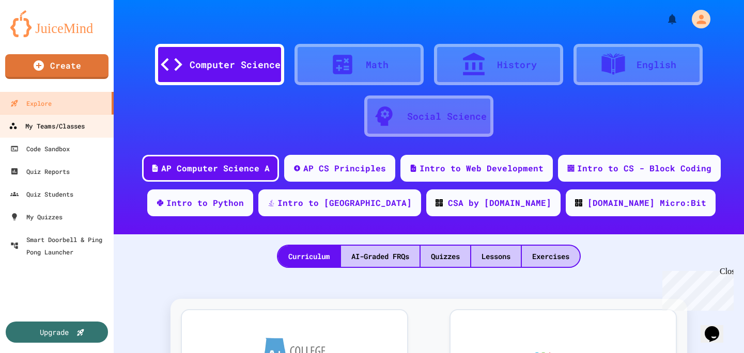
click at [57, 131] on div "My Teams/Classes" at bounding box center [47, 126] width 76 height 13
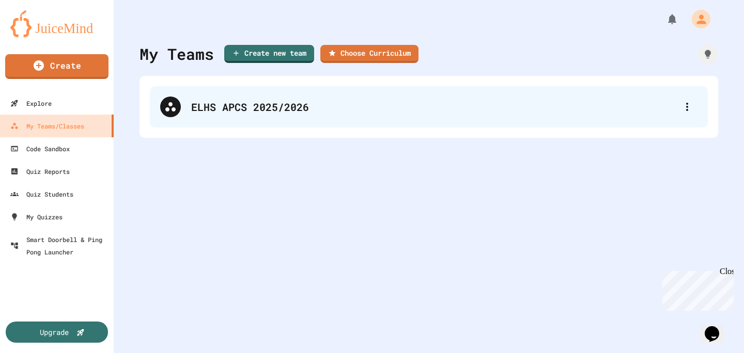
click at [395, 114] on div "ELHS APCS 2025/2026" at bounding box center [434, 106] width 486 height 15
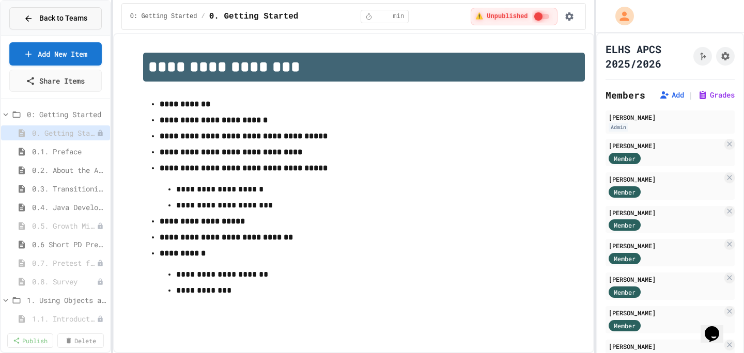
click at [89, 12] on button "Back to Teams" at bounding box center [55, 18] width 92 height 22
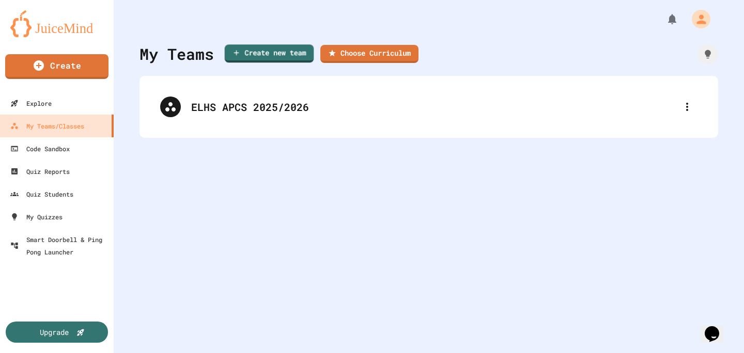
click at [50, 50] on div "Create" at bounding box center [57, 68] width 114 height 45
click at [49, 22] on img at bounding box center [56, 23] width 93 height 27
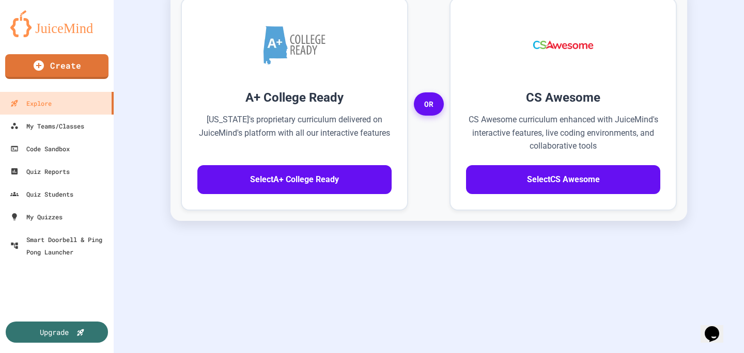
scroll to position [308, 0]
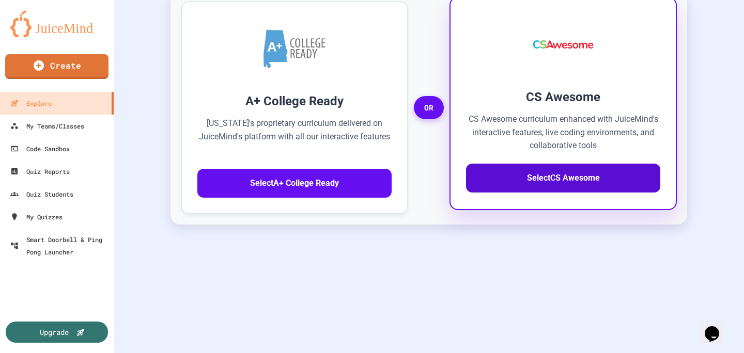
click at [562, 183] on button "Select CS Awesome" at bounding box center [563, 178] width 194 height 29
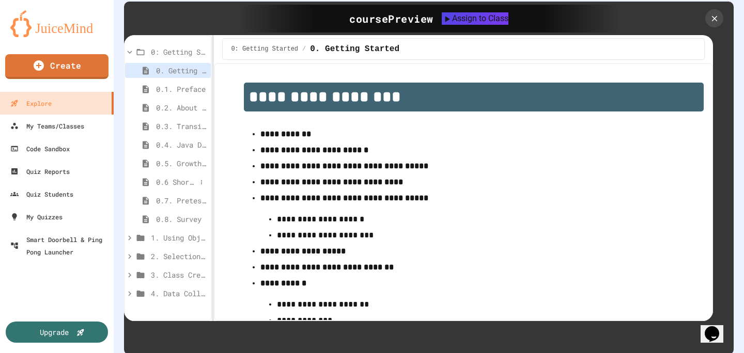
click at [182, 183] on span "0.6 Short PD Pretest" at bounding box center [176, 182] width 40 height 11
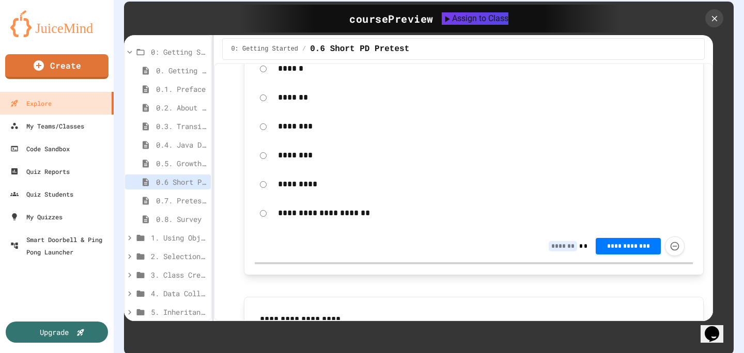
scroll to position [479, 0]
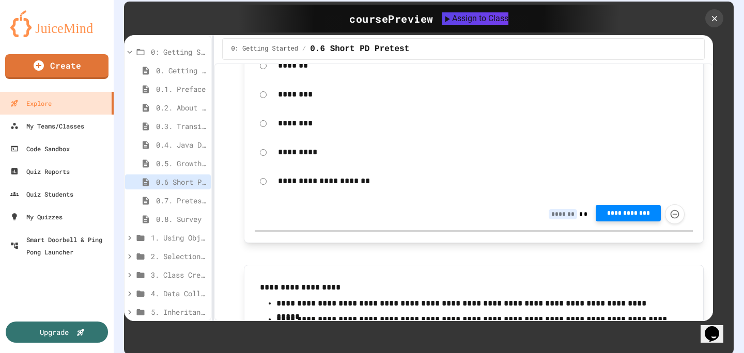
click at [629, 218] on span "**********" at bounding box center [628, 213] width 49 height 8
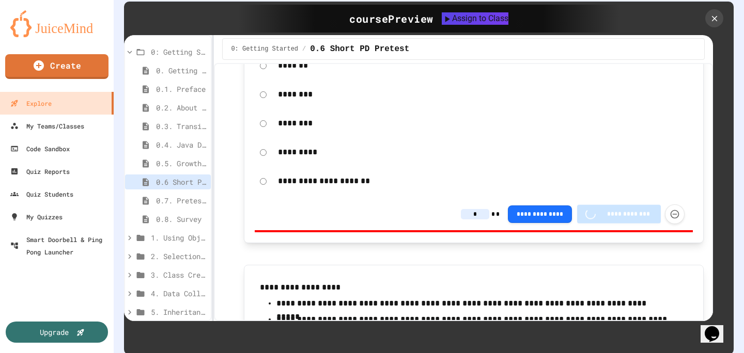
type input "*"
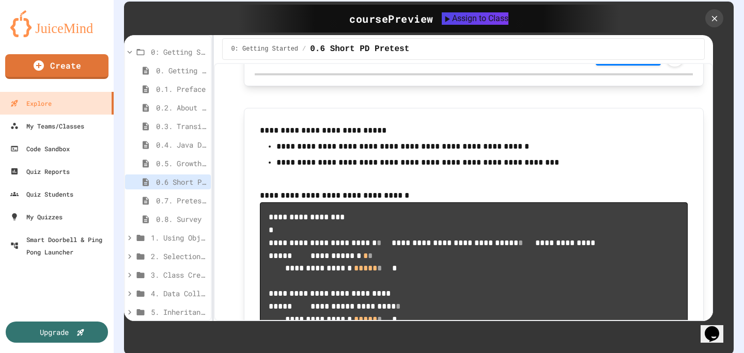
scroll to position [1086, 0]
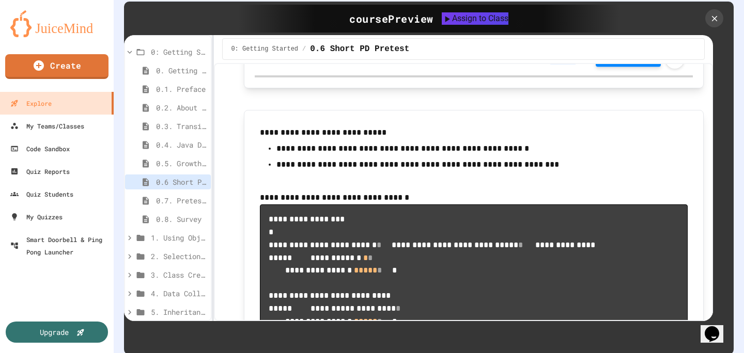
click at [629, 63] on span "**********" at bounding box center [628, 59] width 49 height 8
type input "*"
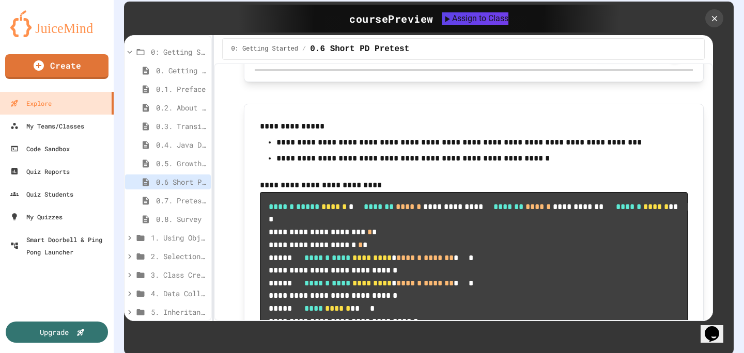
scroll to position [1728, 0]
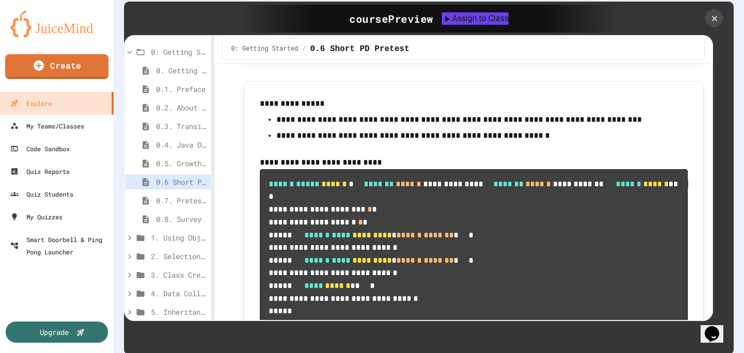
click at [632, 40] on div "**********" at bounding box center [640, 31] width 89 height 20
click at [637, 38] on button "**********" at bounding box center [628, 30] width 65 height 17
type input "*"
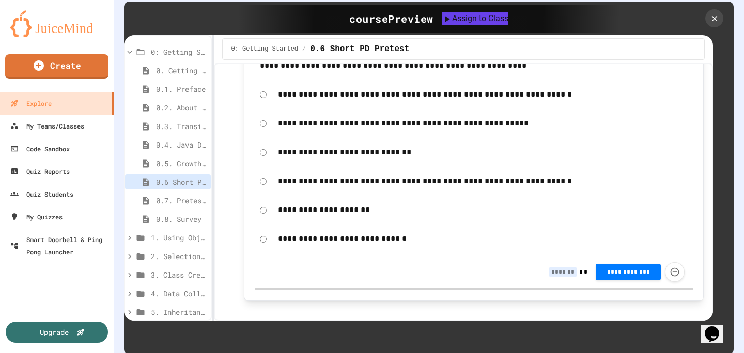
scroll to position [2525, 0]
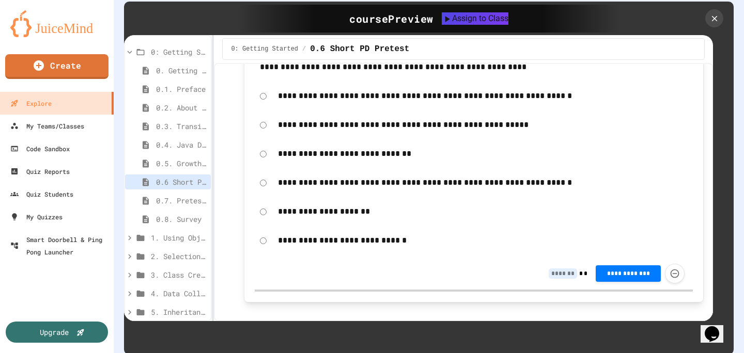
type input "*"
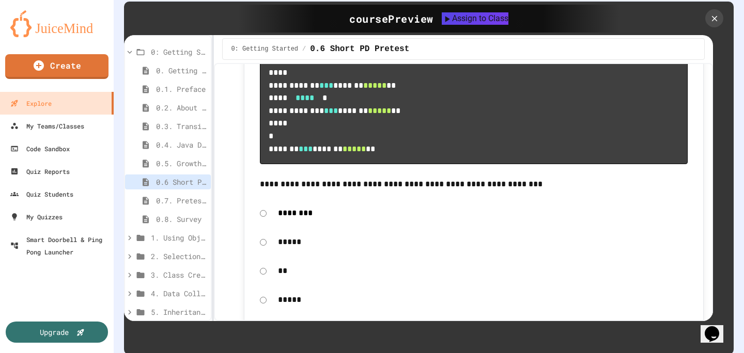
scroll to position [3004, 0]
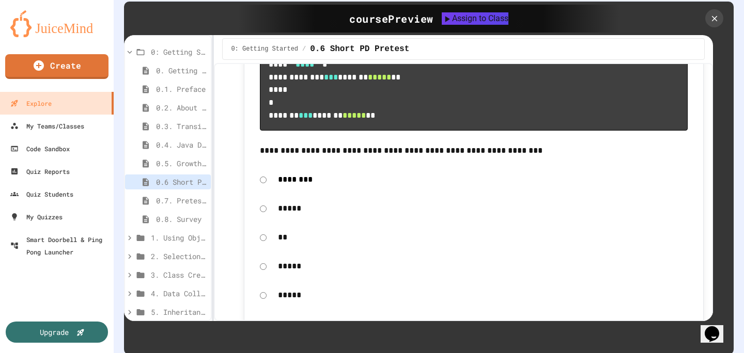
type input "*"
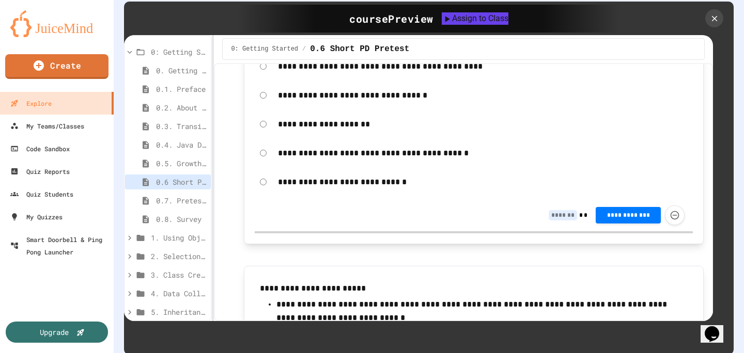
scroll to position [3605, 0]
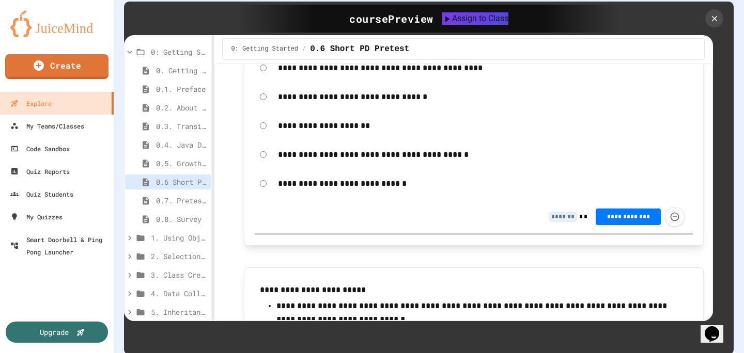
type input "*"
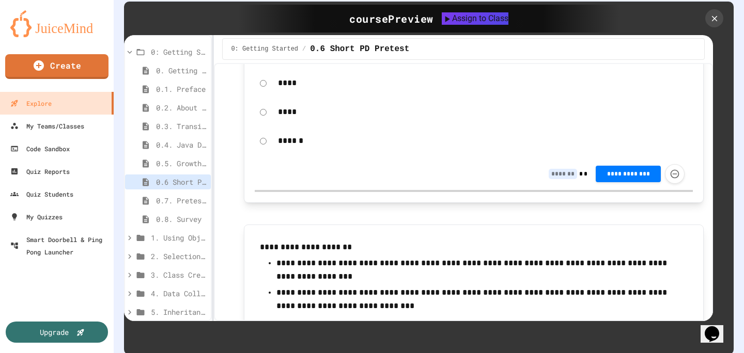
scroll to position [4067, 0]
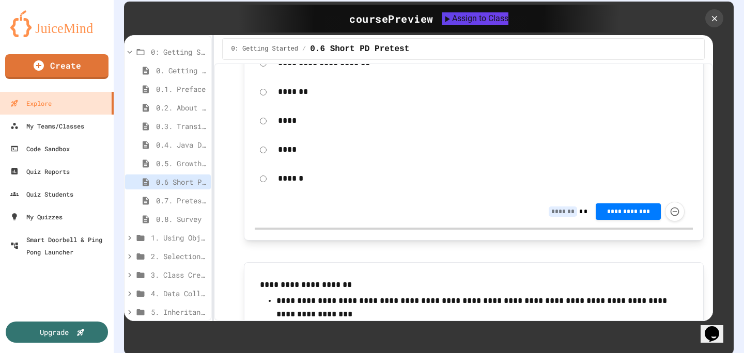
type input "*"
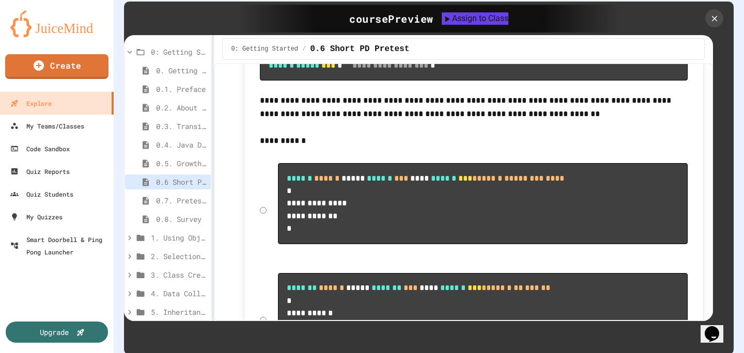
scroll to position [4582, 0]
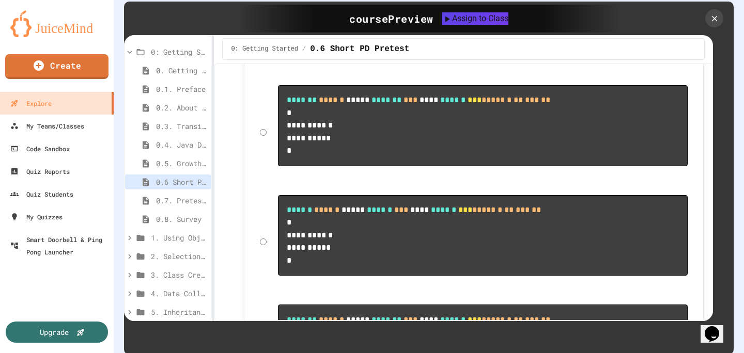
type input "*"
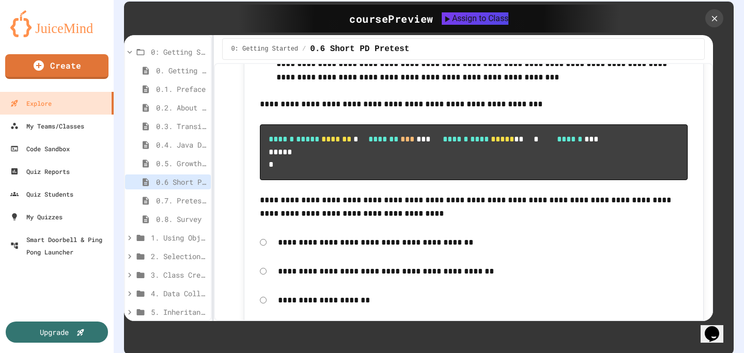
scroll to position [5492, 0]
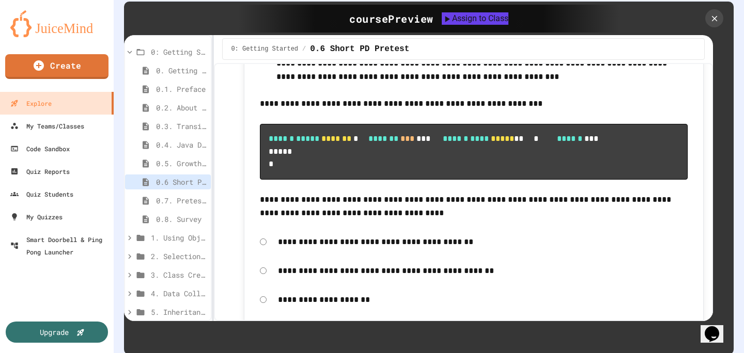
type input "*"
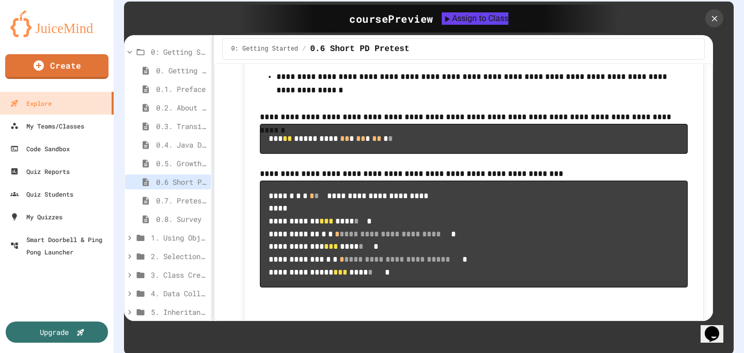
scroll to position [5953, 0]
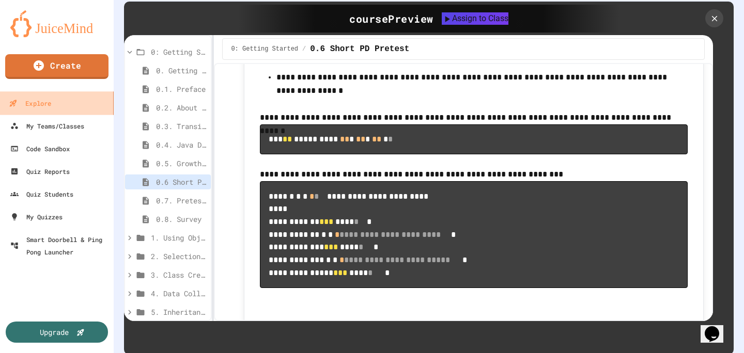
click at [66, 110] on link "Explore" at bounding box center [56, 102] width 117 height 23
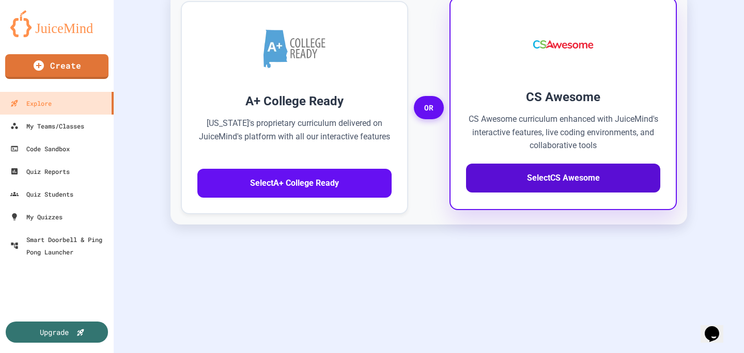
click at [573, 173] on button "Select CS Awesome" at bounding box center [563, 178] width 194 height 29
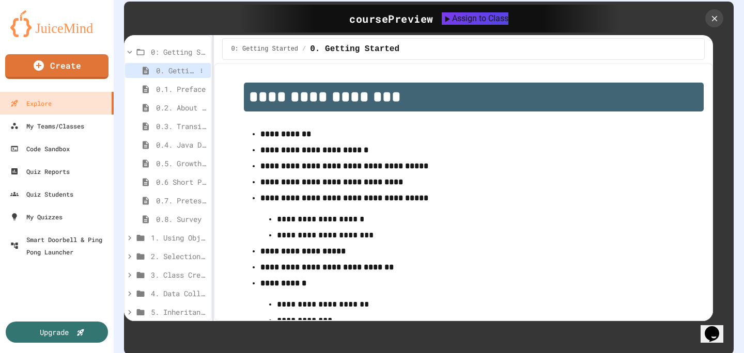
click at [182, 69] on span "0. Getting Started" at bounding box center [176, 70] width 40 height 11
click at [182, 185] on span "0.6 Short PD Pretest" at bounding box center [176, 182] width 40 height 11
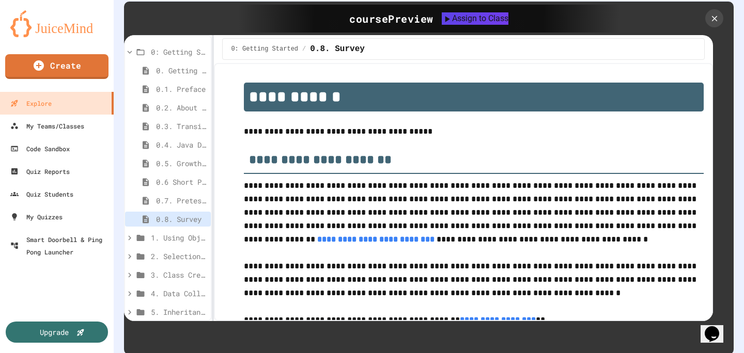
click at [184, 193] on div "0: Getting Started 0. Getting Started 0.1. Preface 0.2. About the AP CSA Exam 0…" at bounding box center [168, 239] width 86 height 399
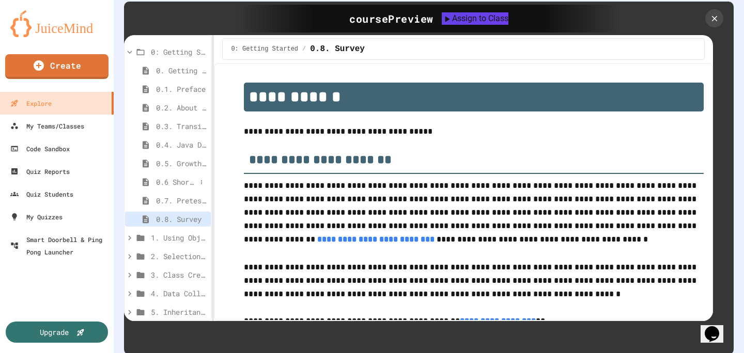
click at [182, 180] on span "0.6 Short PD Pretest" at bounding box center [176, 182] width 40 height 11
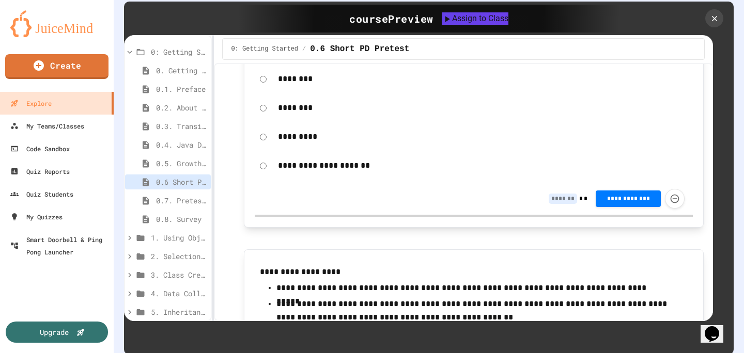
scroll to position [494, 0]
click at [680, 209] on button "Force resubmission of student's answer (Admin only)" at bounding box center [675, 199] width 20 height 20
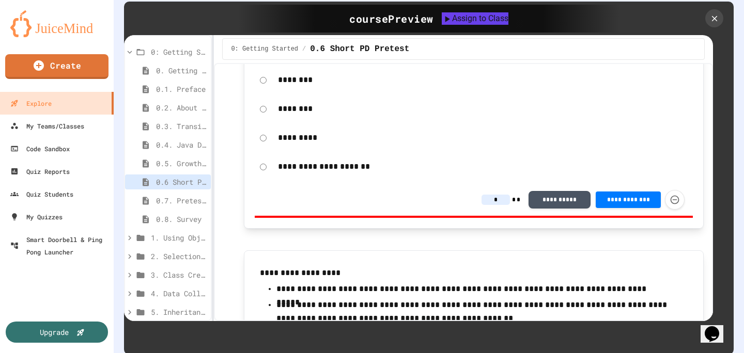
type input "*"
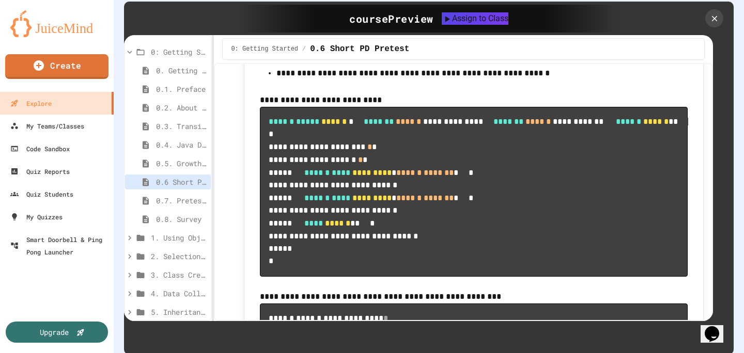
scroll to position [897, 0]
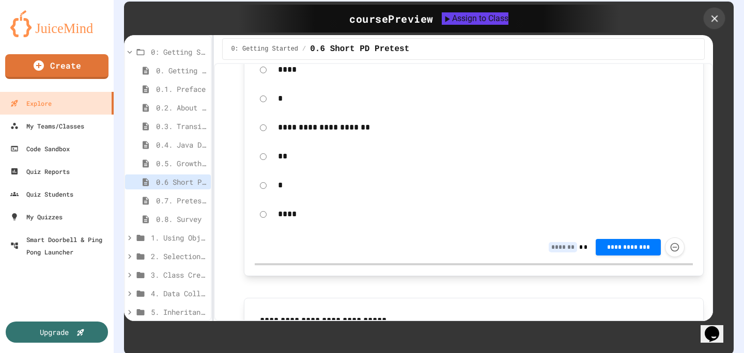
click at [720, 13] on icon at bounding box center [714, 18] width 11 height 11
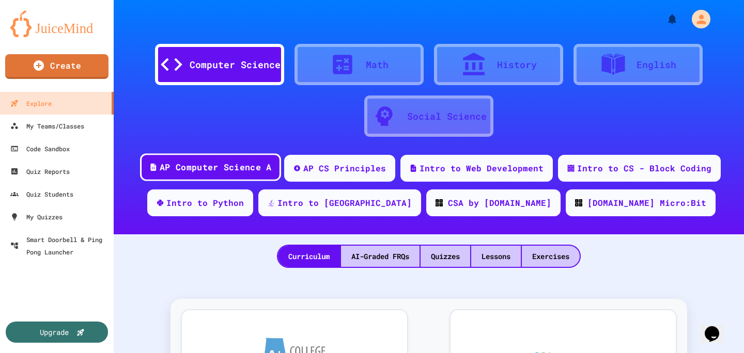
click at [221, 172] on div "AP Computer Science A" at bounding box center [216, 167] width 112 height 13
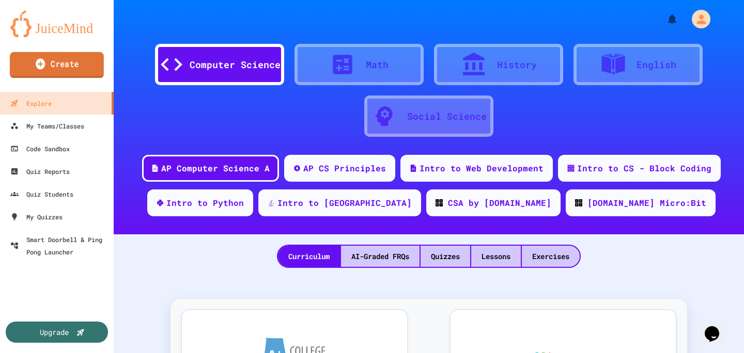
click at [77, 66] on link "Create" at bounding box center [57, 65] width 94 height 26
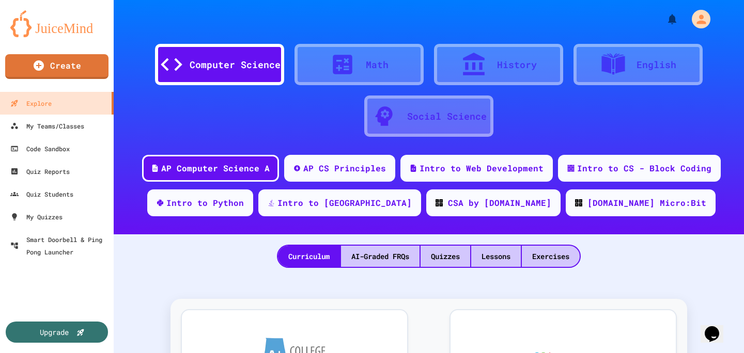
click at [76, 60] on link "Create" at bounding box center [57, 66] width 100 height 26
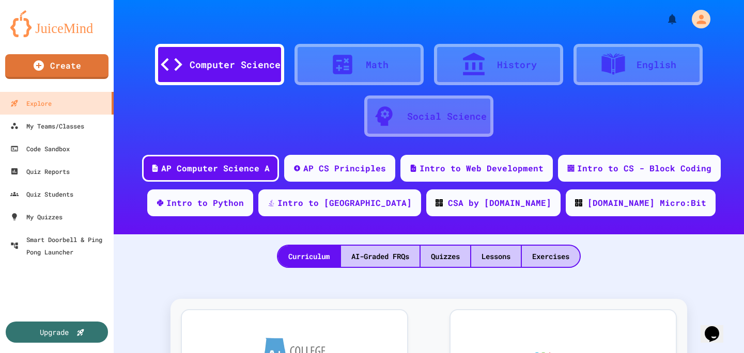
scroll to position [0, 0]
type input "****"
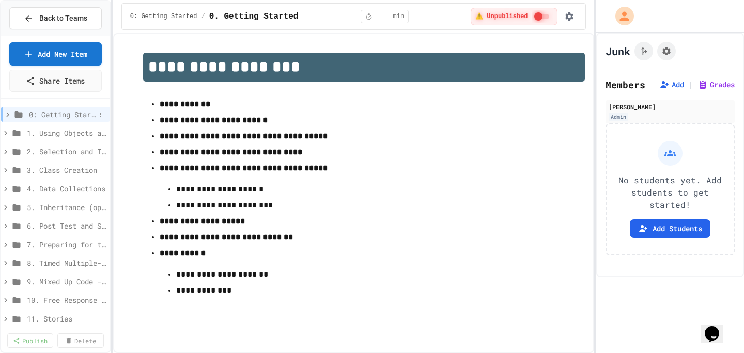
click at [5, 112] on icon at bounding box center [7, 114] width 9 height 9
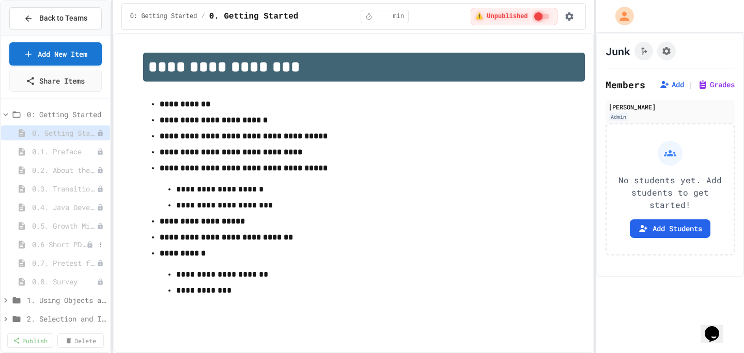
click at [59, 251] on div "0.6 Short PD Pretest" at bounding box center [55, 244] width 109 height 15
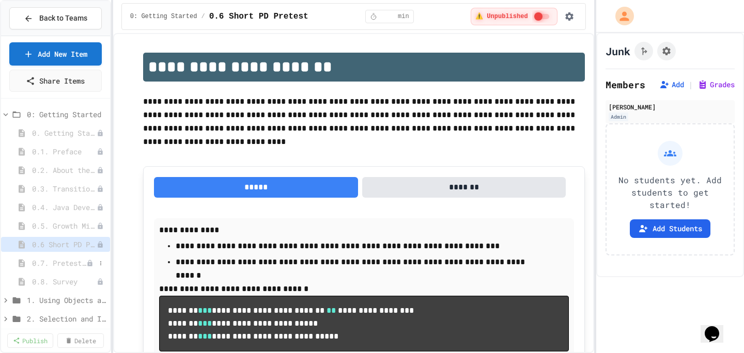
click at [50, 262] on span "0.7. Pretest for the AP CSA Exam" at bounding box center [59, 263] width 54 height 11
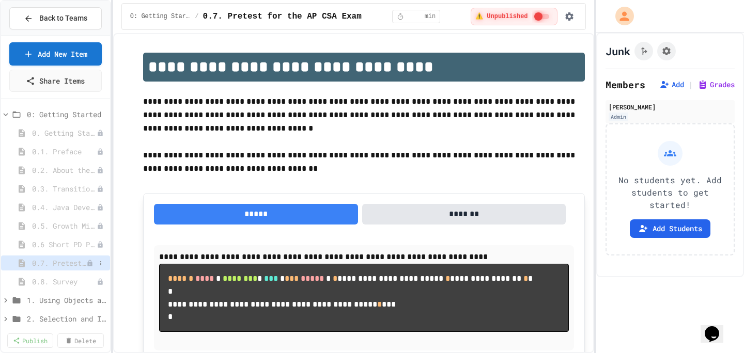
scroll to position [171, 0]
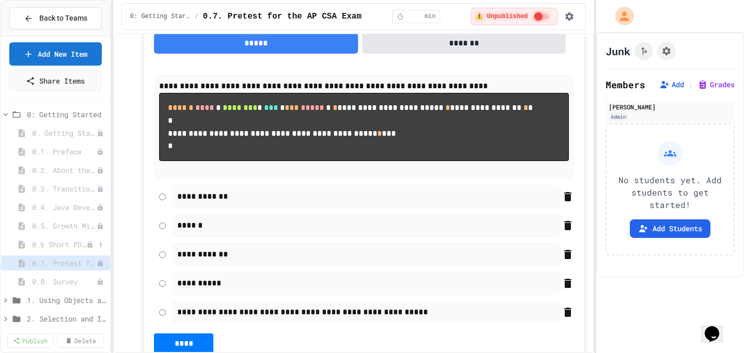
click at [53, 249] on span "0.6 Short PD Pretest" at bounding box center [59, 244] width 54 height 11
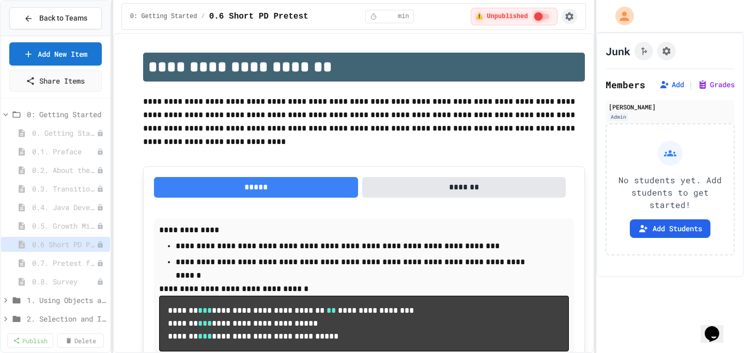
click at [571, 13] on icon "button" at bounding box center [569, 16] width 10 height 10
click at [569, 37] on li "Edit Lesson Plan" at bounding box center [540, 37] width 73 height 19
click at [569, 16] on icon "button" at bounding box center [569, 16] width 10 height 10
click at [568, 57] on li "Student Preview" at bounding box center [540, 56] width 73 height 19
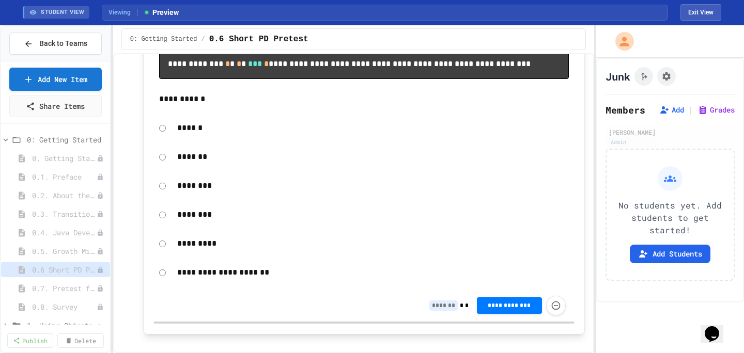
scroll to position [415, 0]
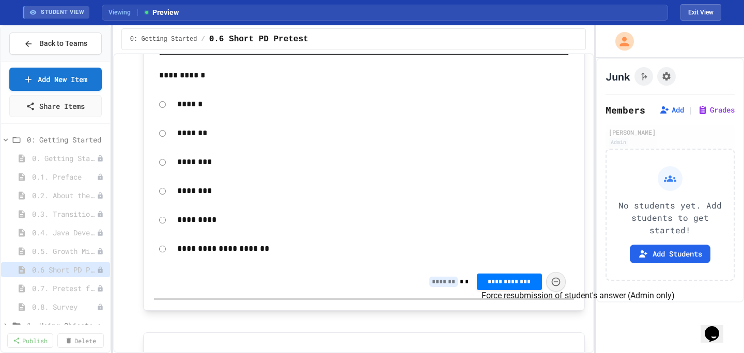
click at [557, 292] on button "Force resubmission of student's answer (Admin only)" at bounding box center [556, 282] width 20 height 20
click at [510, 285] on span "**********" at bounding box center [509, 281] width 49 height 8
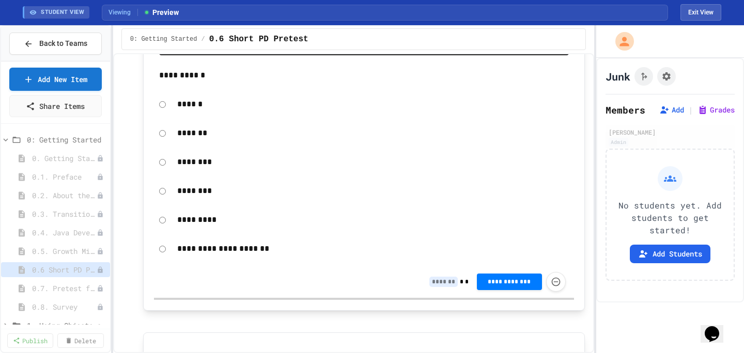
click at [180, 169] on p "********" at bounding box center [373, 162] width 392 height 13
click at [505, 286] on span "**********" at bounding box center [509, 282] width 49 height 8
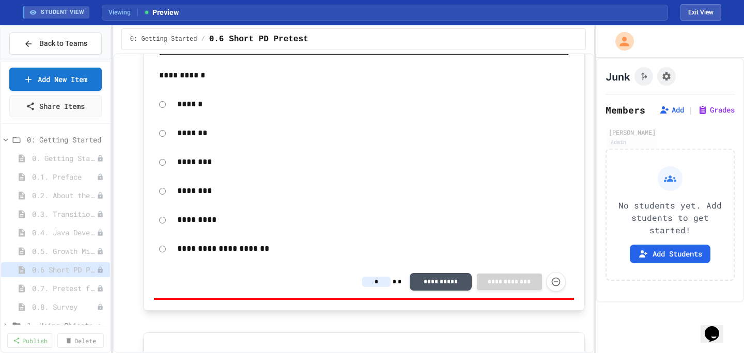
type input "*"
click at [428, 290] on button "**********" at bounding box center [441, 281] width 62 height 18
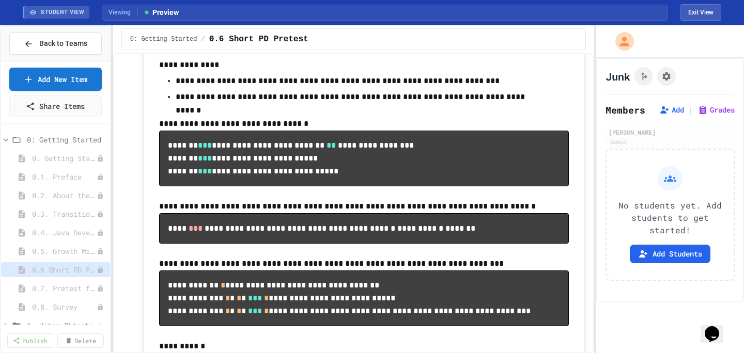
scroll to position [0, 0]
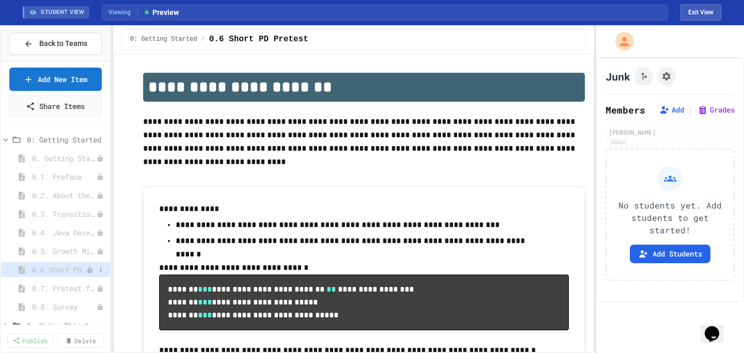
click at [43, 272] on span "0.6 Short PD Pretest" at bounding box center [59, 270] width 54 height 11
click at [700, 17] on button "Exit View" at bounding box center [700, 12] width 41 height 17
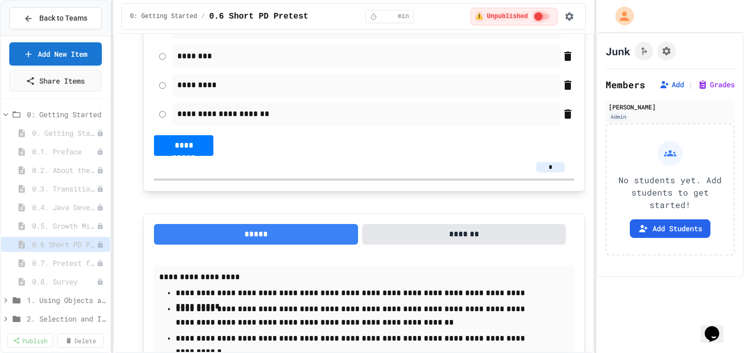
scroll to position [570, 0]
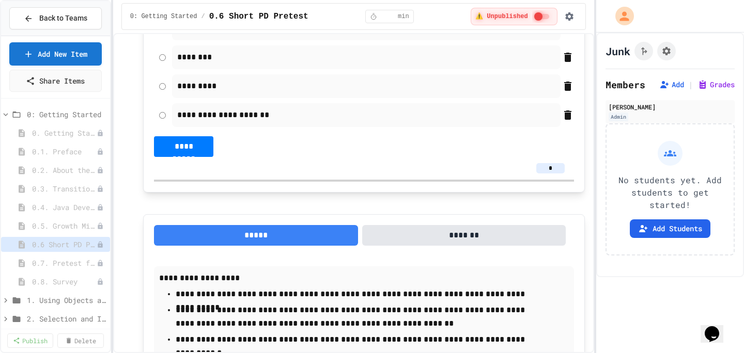
click at [187, 157] on button "**********" at bounding box center [184, 146] width 60 height 21
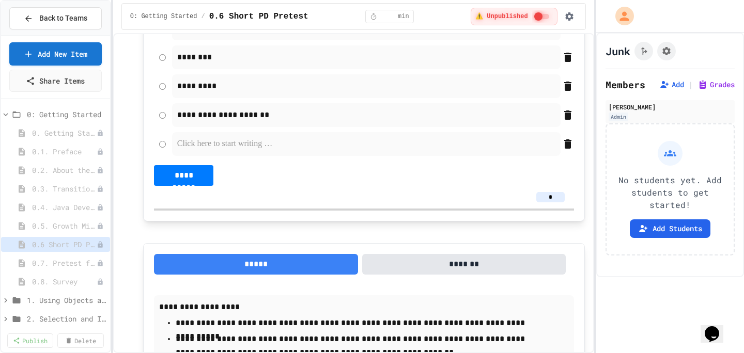
click at [564, 149] on icon at bounding box center [567, 143] width 7 height 9
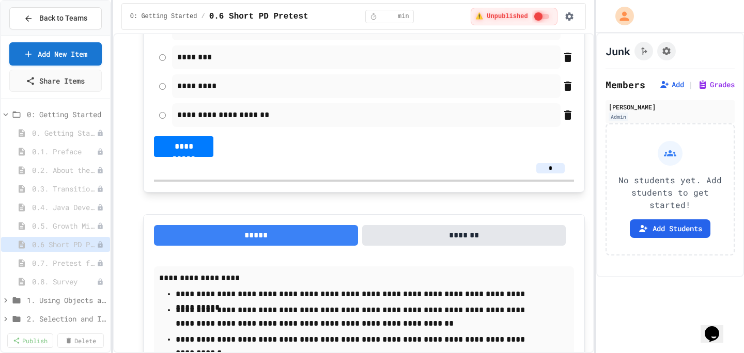
click at [544, 174] on input "*" at bounding box center [550, 168] width 28 height 10
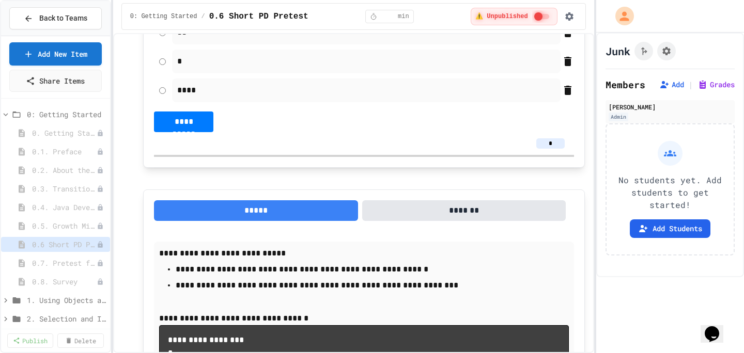
scroll to position [1102, 0]
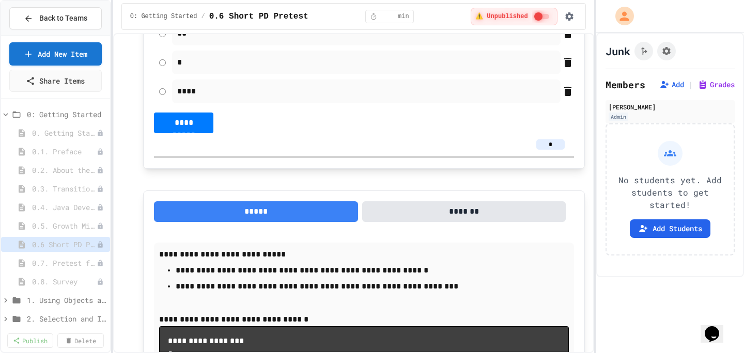
type input "*"
click at [548, 150] on input "*" at bounding box center [550, 144] width 28 height 10
type input "*"
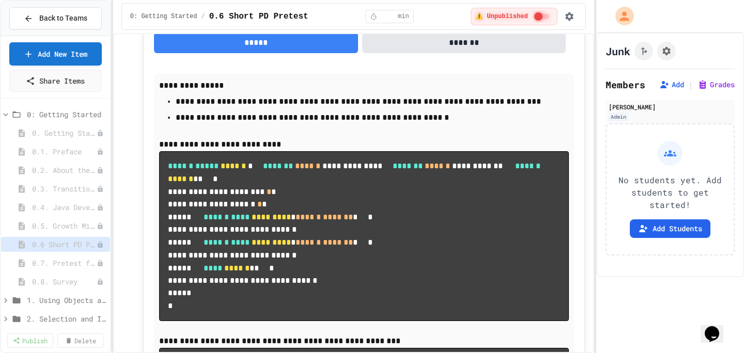
scroll to position [1941, 0]
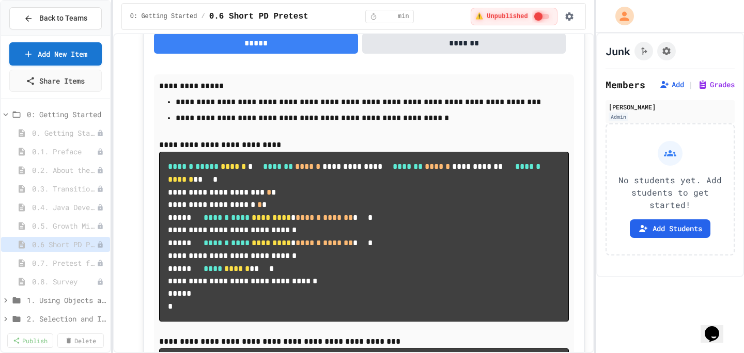
type input "*"
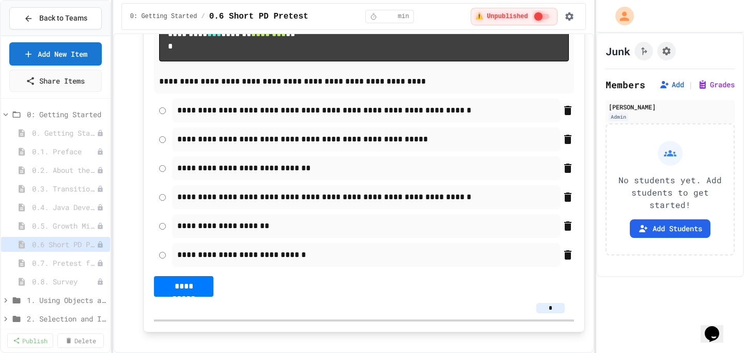
scroll to position [2760, 0]
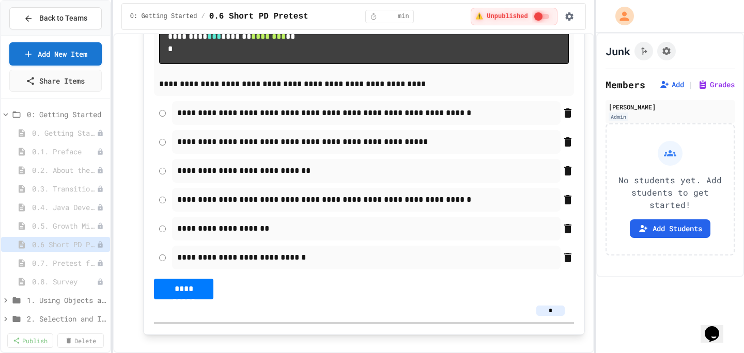
type input "*"
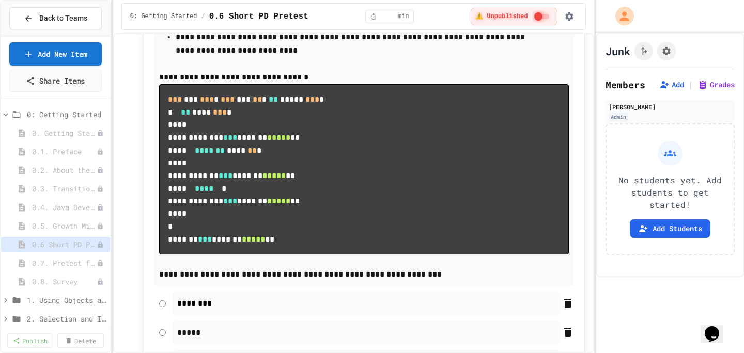
scroll to position [3198, 0]
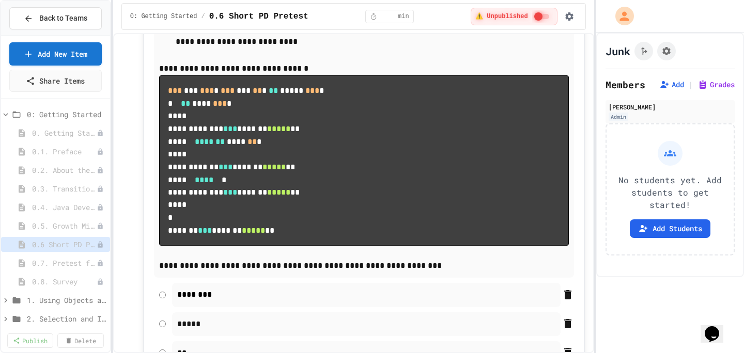
type input "*"
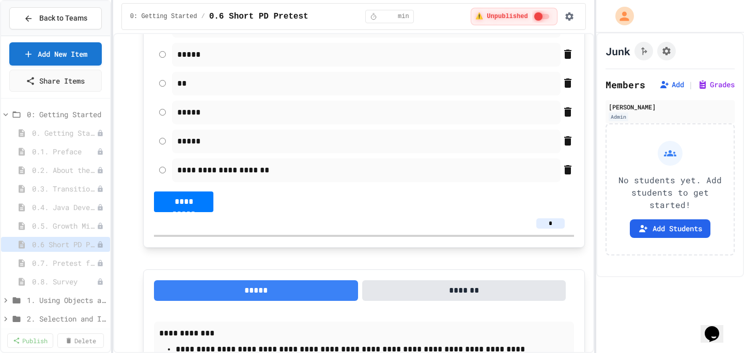
type input "*"
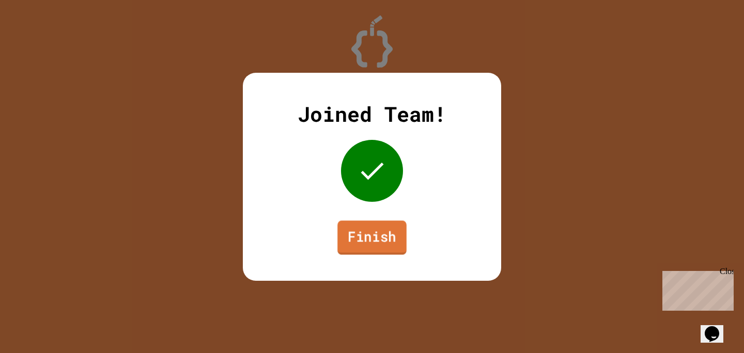
click at [405, 242] on link "Finish" at bounding box center [371, 238] width 69 height 34
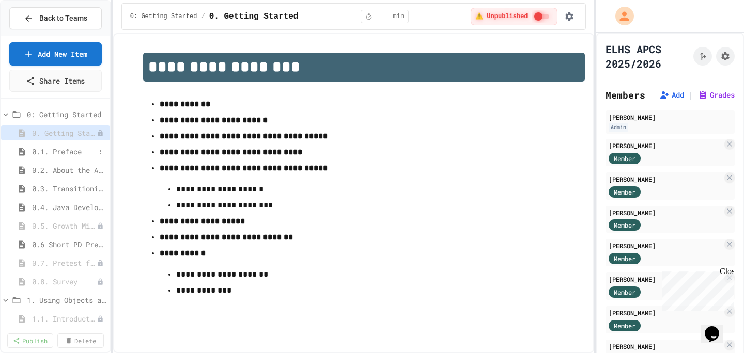
click at [66, 157] on div "0.1. Preface" at bounding box center [55, 151] width 109 height 15
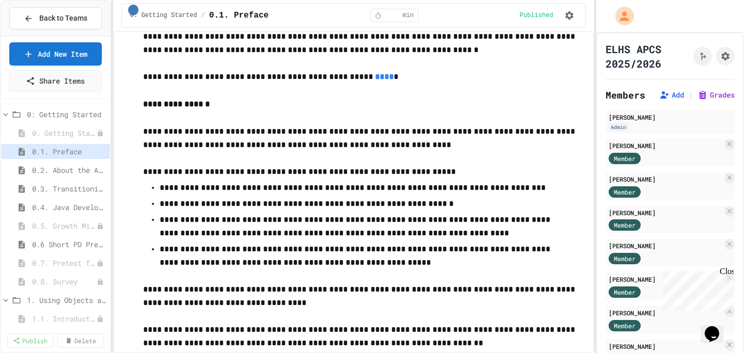
scroll to position [424, 0]
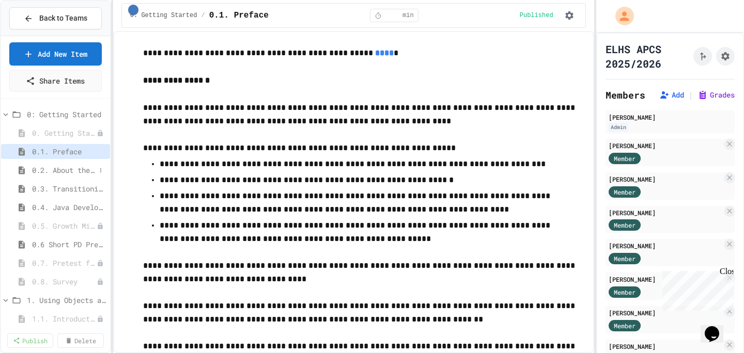
click at [69, 175] on span "0.2. About the AP CSA Exam" at bounding box center [64, 170] width 64 height 11
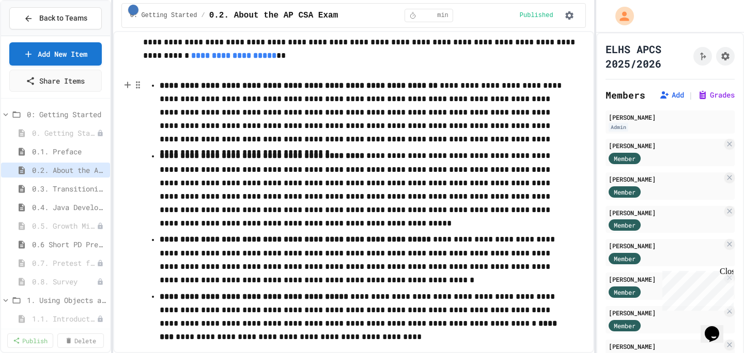
scroll to position [189, 0]
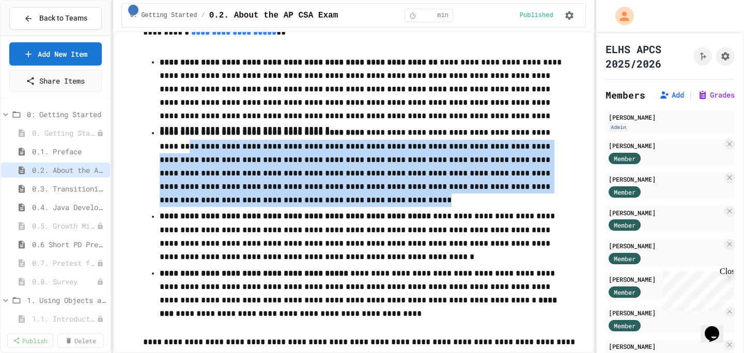
drag, startPoint x: 267, startPoint y: 204, endPoint x: 159, endPoint y: 146, distance: 123.0
click at [159, 146] on ul "**********" at bounding box center [364, 188] width 442 height 268
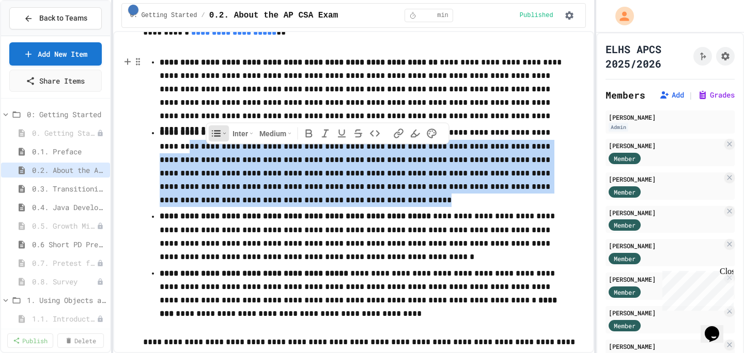
click at [213, 175] on p "**********" at bounding box center [364, 167] width 409 height 82
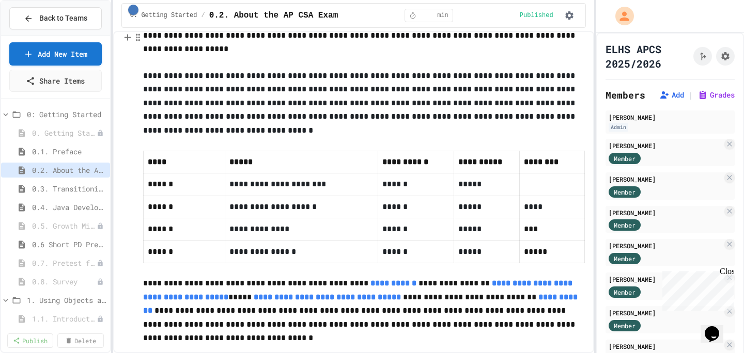
scroll to position [549, 0]
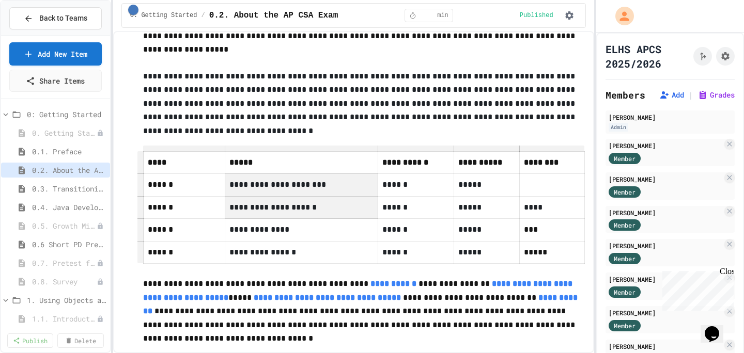
drag, startPoint x: 327, startPoint y: 199, endPoint x: 232, endPoint y: 187, distance: 94.8
click at [232, 187] on tbody "**********" at bounding box center [363, 208] width 441 height 112
click at [305, 209] on td "**********" at bounding box center [301, 207] width 153 height 22
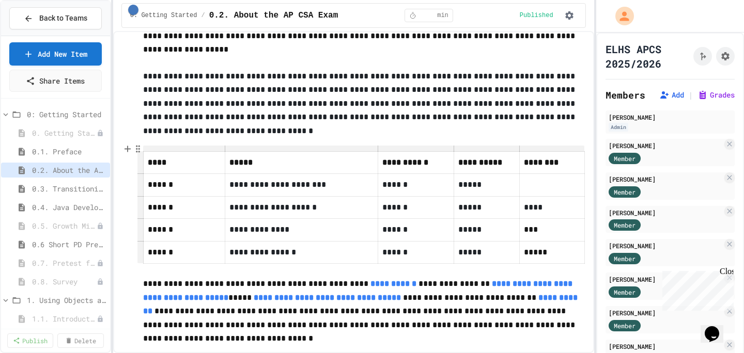
click at [300, 252] on p "**********" at bounding box center [301, 252] width 144 height 13
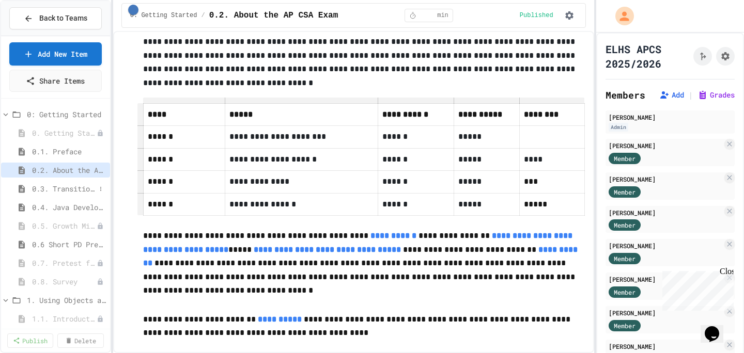
click at [65, 191] on span "0.3. Transitioning from AP CSP to AP CSA" at bounding box center [64, 188] width 64 height 11
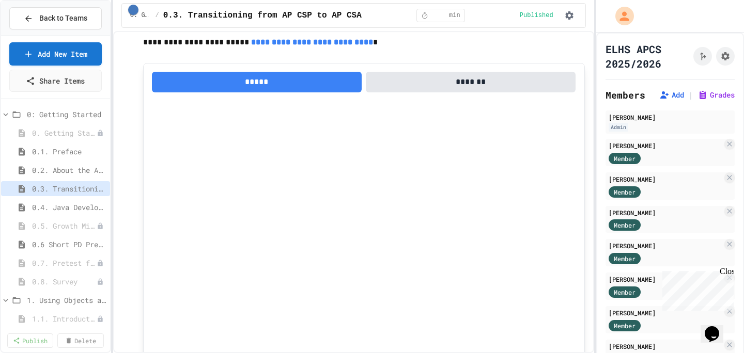
scroll to position [816, 0]
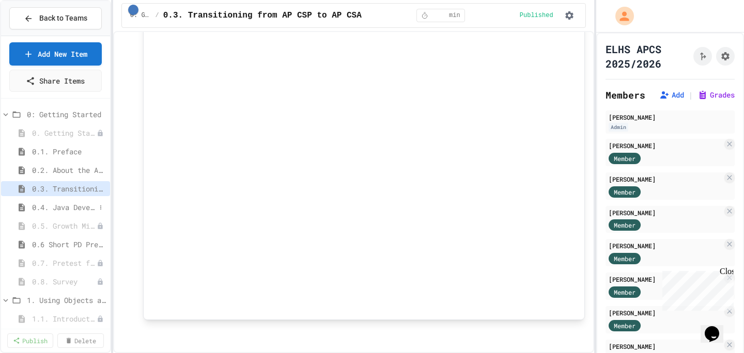
click at [86, 212] on span "0.4. Java Development Environments" at bounding box center [64, 207] width 64 height 11
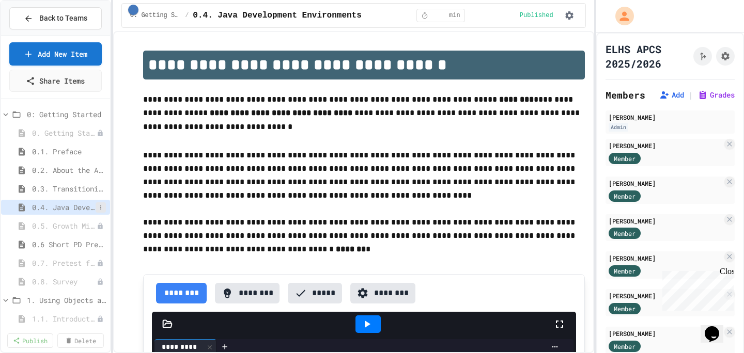
click at [101, 207] on icon at bounding box center [101, 208] width 6 height 6
click at [190, 175] on div at bounding box center [372, 176] width 744 height 353
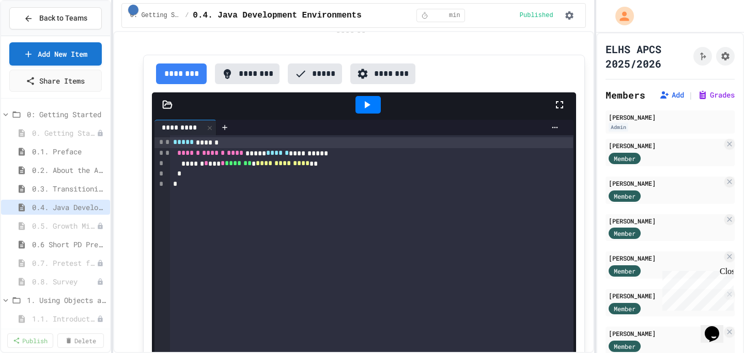
scroll to position [220, 0]
click at [724, 59] on icon "Assignment Settings" at bounding box center [725, 56] width 8 height 8
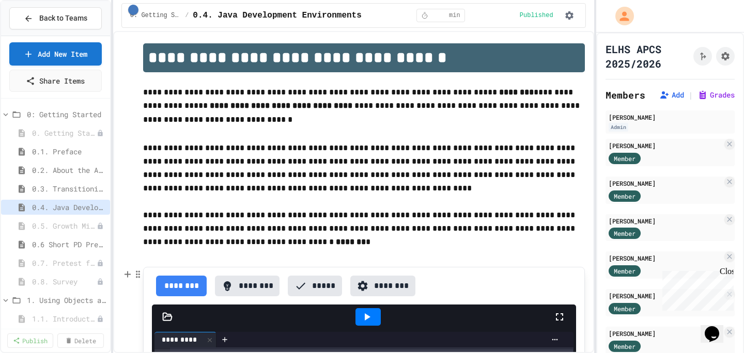
scroll to position [0, 0]
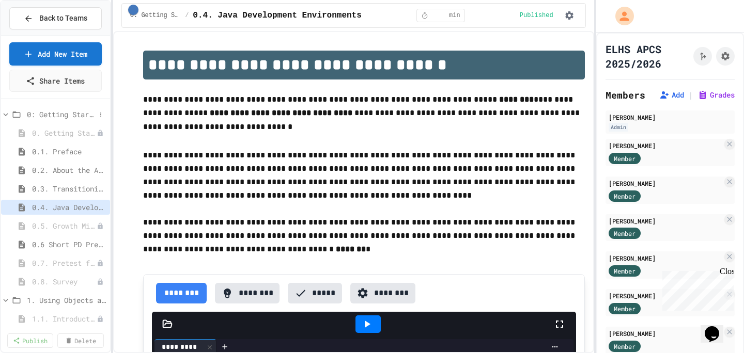
click at [7, 117] on icon at bounding box center [5, 114] width 9 height 9
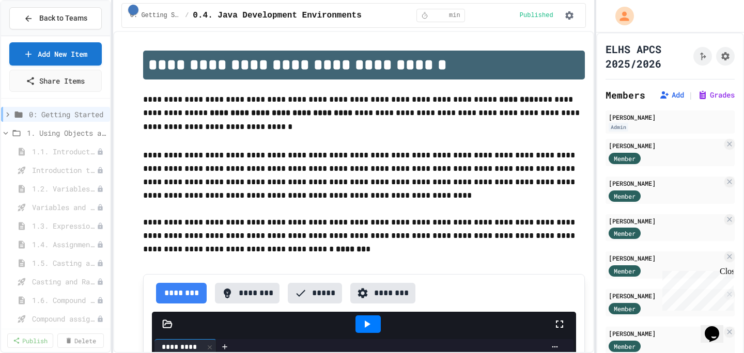
click at [7, 117] on icon at bounding box center [7, 114] width 9 height 9
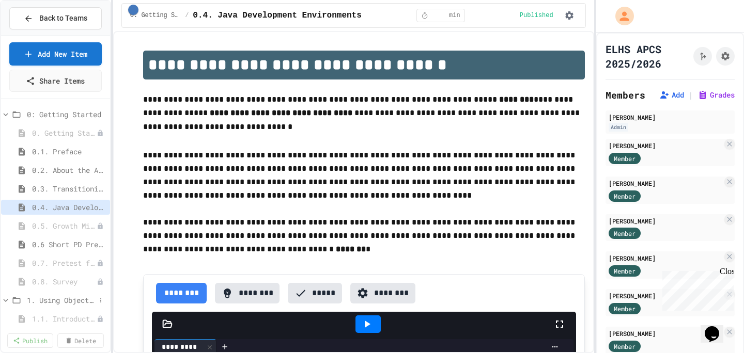
click at [62, 295] on span "1. Using Objects and Methods" at bounding box center [61, 300] width 69 height 11
click at [70, 191] on span "0.3. Transitioning from AP CSP to AP CSA" at bounding box center [64, 188] width 64 height 11
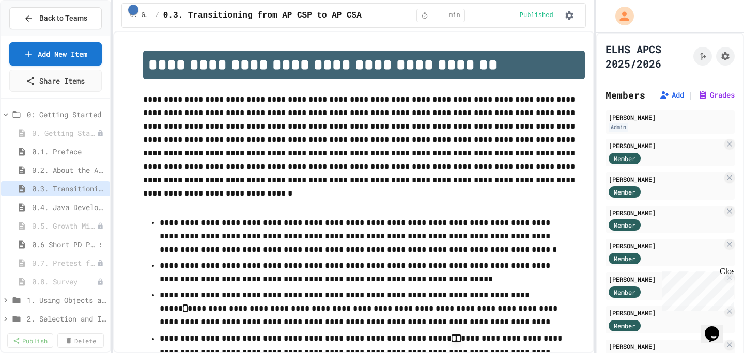
click at [53, 242] on span "0.6 Short PD Pretest" at bounding box center [64, 244] width 64 height 11
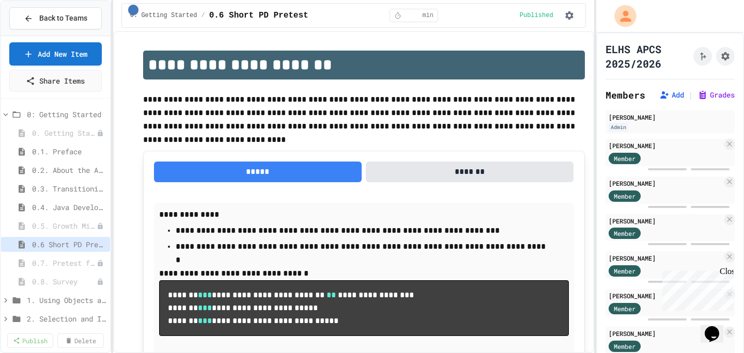
click at [613, 14] on button "My Account" at bounding box center [625, 16] width 28 height 28
click at [74, 154] on span "0.1. Preface" at bounding box center [64, 151] width 64 height 11
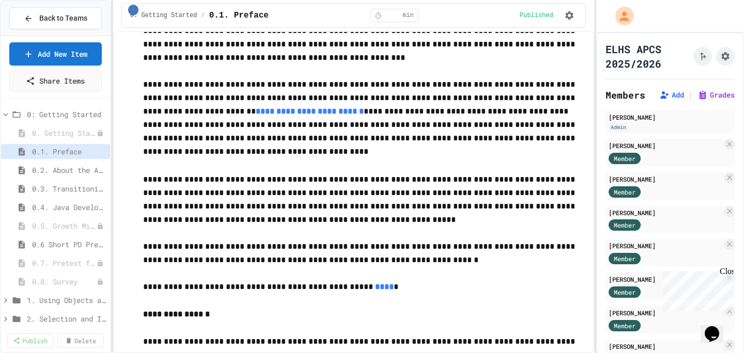
scroll to position [215, 0]
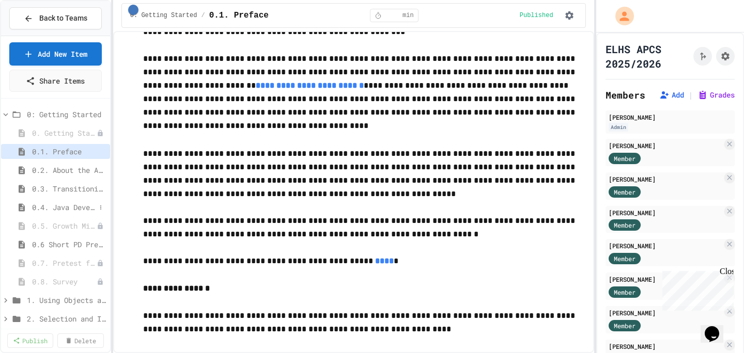
click at [50, 203] on span "0.4. Java Development Environments" at bounding box center [64, 207] width 64 height 11
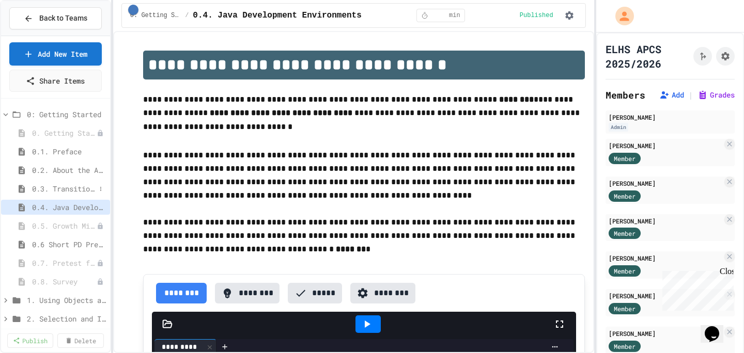
click at [81, 182] on div "0.3. Transitioning from AP CSP to AP CSA" at bounding box center [55, 188] width 109 height 15
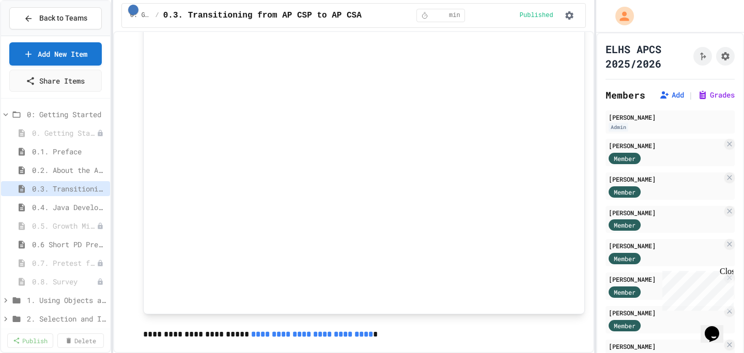
scroll to position [455, 0]
click at [64, 209] on span "0.4. Java Development Environments" at bounding box center [64, 207] width 64 height 11
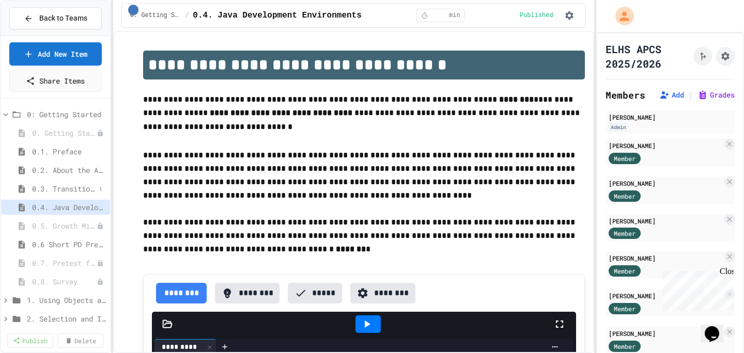
click at [82, 190] on span "0.3. Transitioning from AP CSP to AP CSA" at bounding box center [64, 188] width 64 height 11
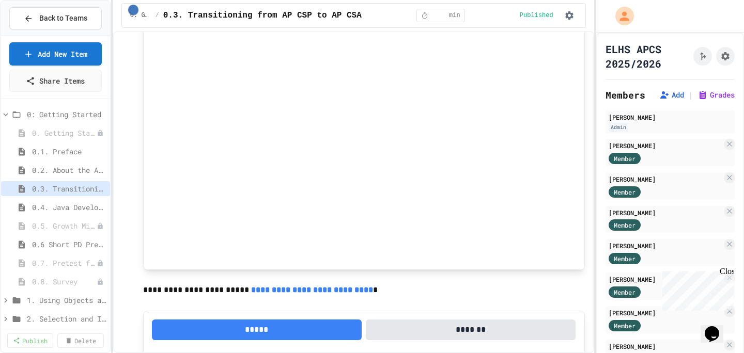
scroll to position [508, 0]
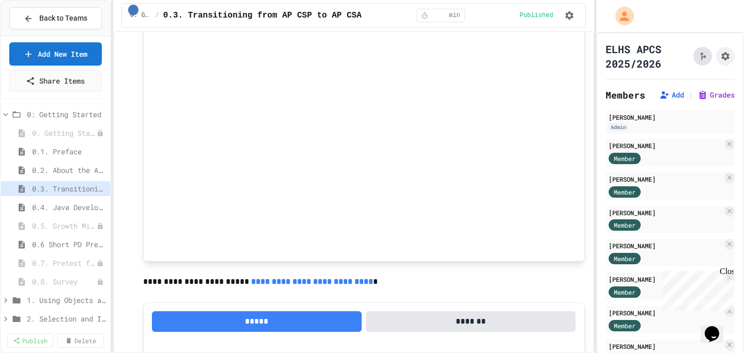
click at [702, 56] on icon "Click to see fork details" at bounding box center [702, 56] width 10 height 10
click at [55, 241] on span "0.6 Short PD Pretest" at bounding box center [64, 244] width 64 height 11
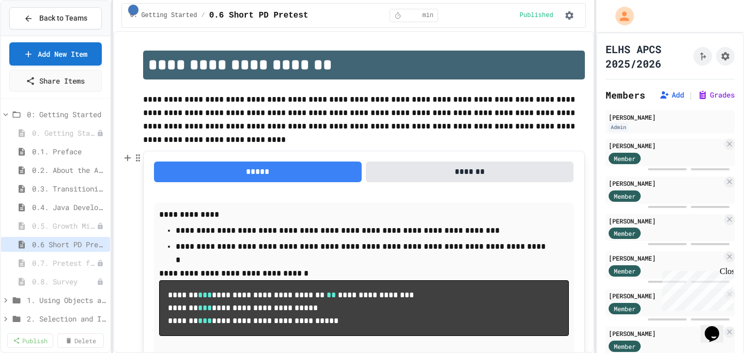
click at [491, 172] on button "*******" at bounding box center [470, 172] width 208 height 21
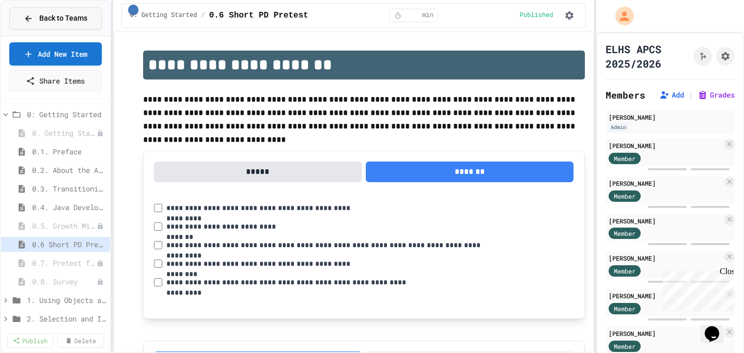
click at [57, 17] on span "Back to Teams" at bounding box center [63, 18] width 48 height 11
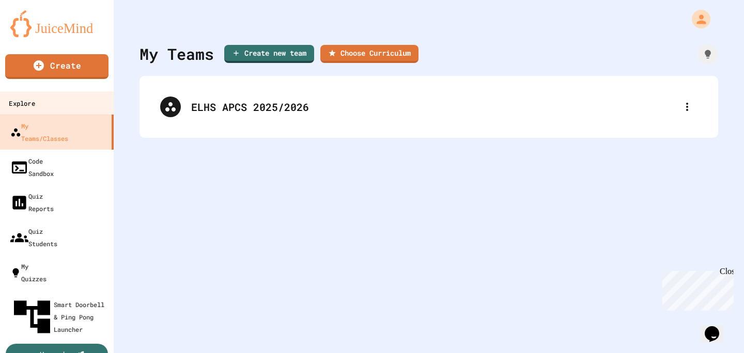
click at [58, 100] on link "Explore" at bounding box center [56, 102] width 117 height 23
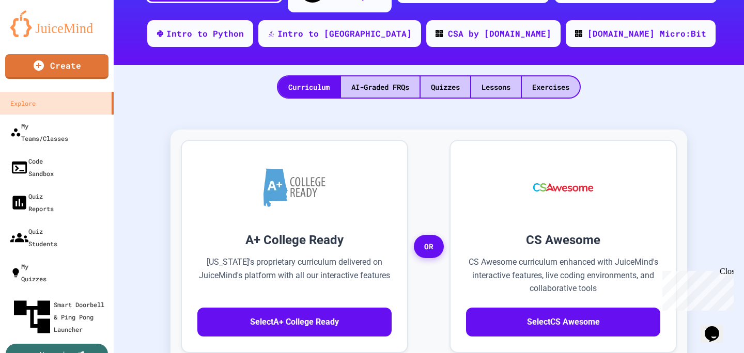
scroll to position [202, 0]
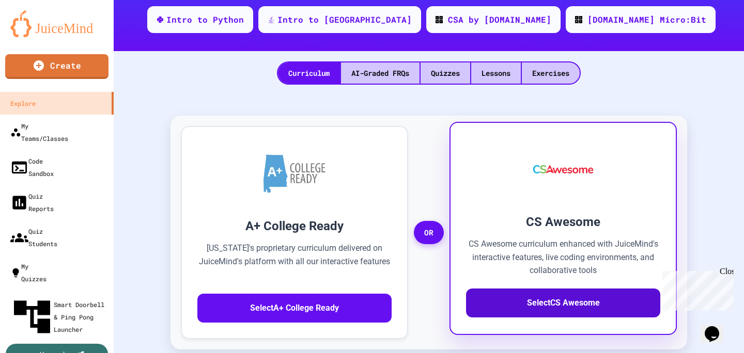
click at [575, 294] on button "Select CS Awesome" at bounding box center [563, 303] width 194 height 29
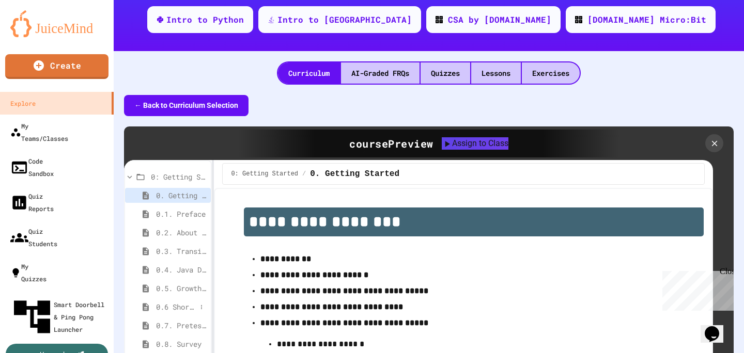
click at [175, 300] on div "0.6 Short PD Pretest" at bounding box center [168, 307] width 86 height 15
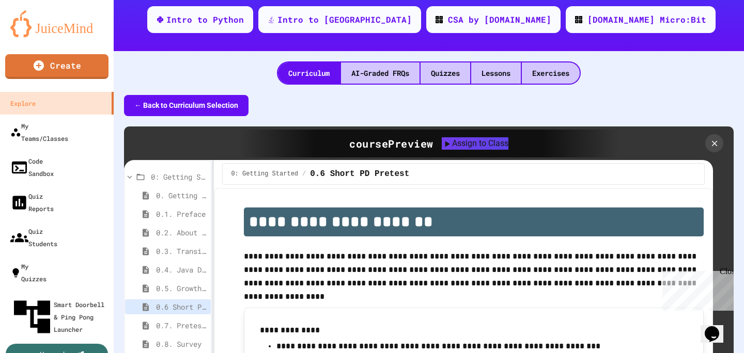
click at [728, 271] on div "Close" at bounding box center [726, 273] width 13 height 13
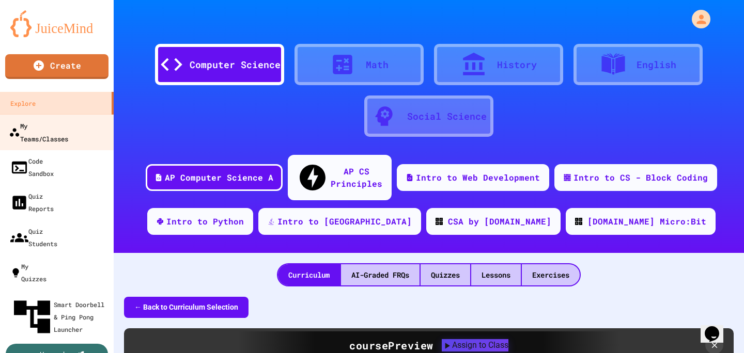
click at [68, 132] on div "My Teams/Classes" at bounding box center [38, 131] width 59 height 25
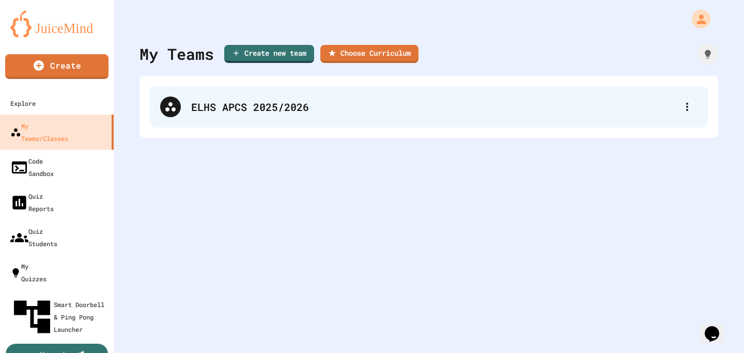
click at [317, 111] on div "ELHS APCS 2025/2026" at bounding box center [434, 106] width 486 height 15
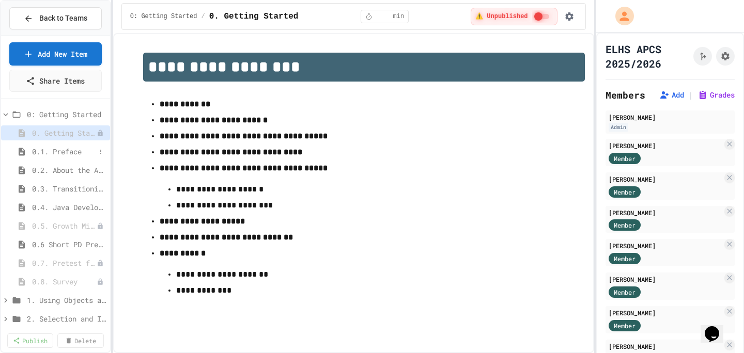
click at [74, 149] on span "0.1. Preface" at bounding box center [64, 151] width 64 height 11
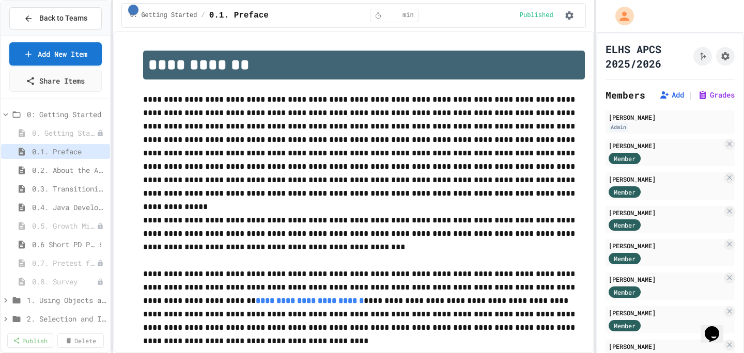
click at [61, 241] on span "0.6 Short PD Pretest" at bounding box center [64, 244] width 64 height 11
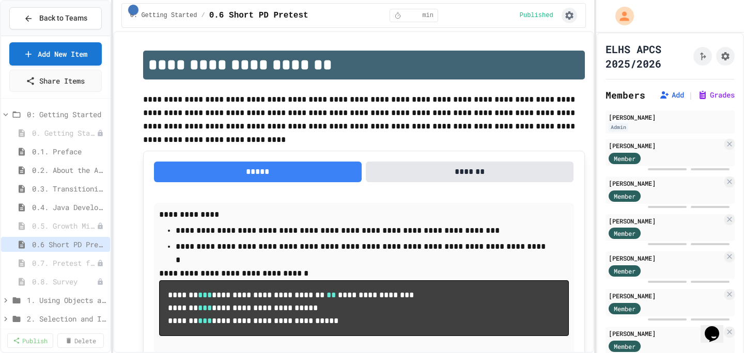
click at [565, 16] on icon "button" at bounding box center [569, 15] width 10 height 10
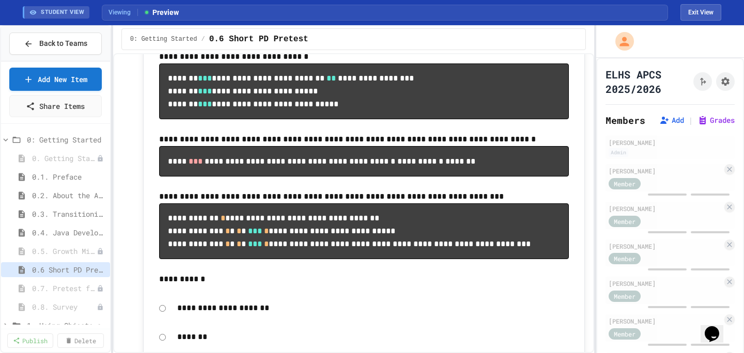
scroll to position [202, 0]
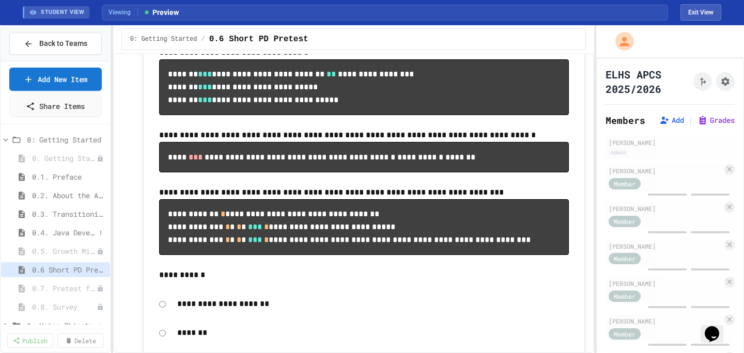
click at [58, 236] on span "0.4. Java Development Environments" at bounding box center [64, 232] width 64 height 11
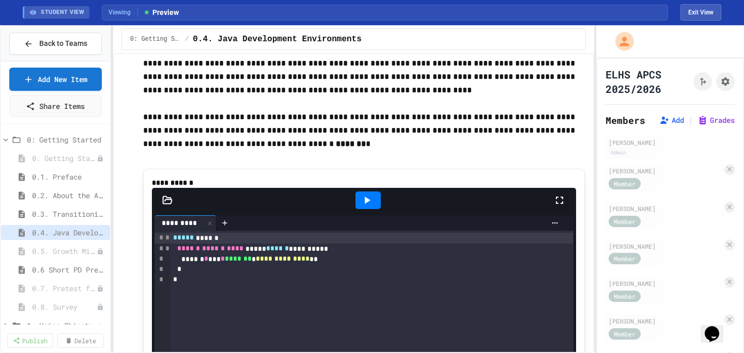
scroll to position [129, 0]
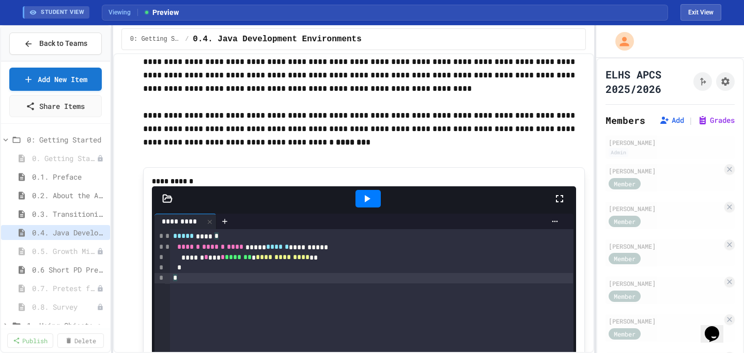
click at [214, 284] on div "*" at bounding box center [371, 278] width 403 height 10
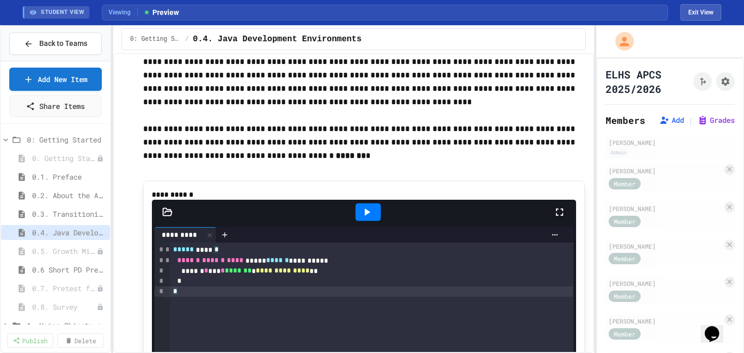
scroll to position [102, 0]
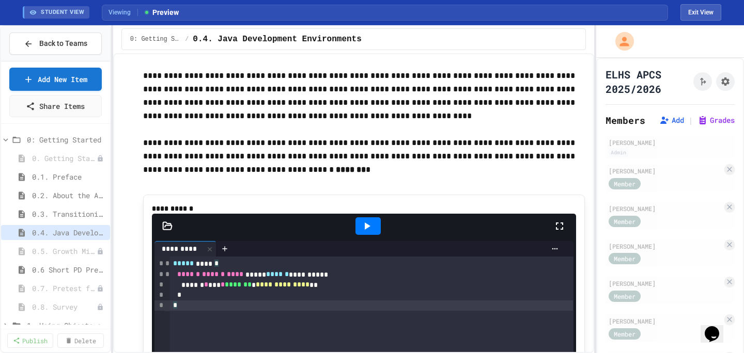
click at [363, 232] on icon at bounding box center [367, 226] width 12 height 12
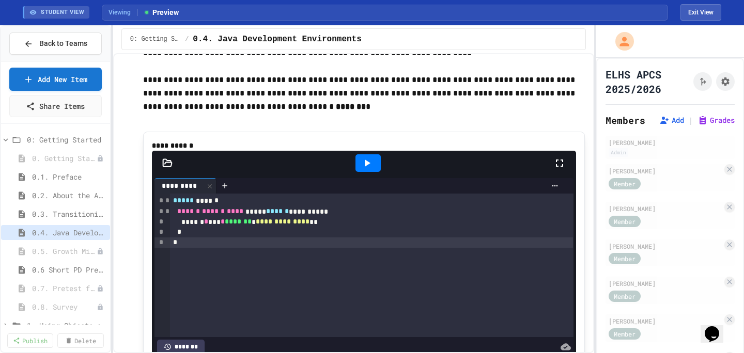
scroll to position [0, 0]
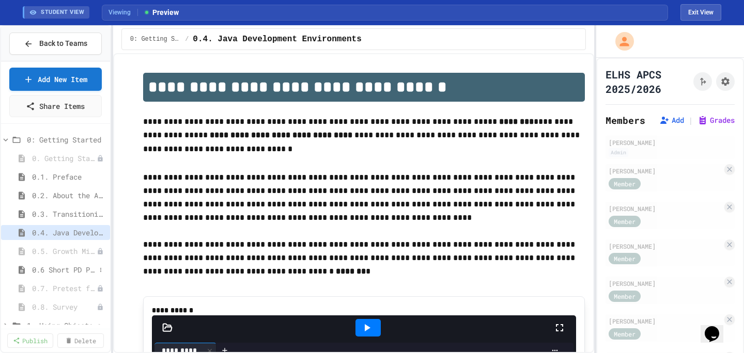
click at [63, 266] on span "0.6 Short PD Pretest" at bounding box center [64, 270] width 64 height 11
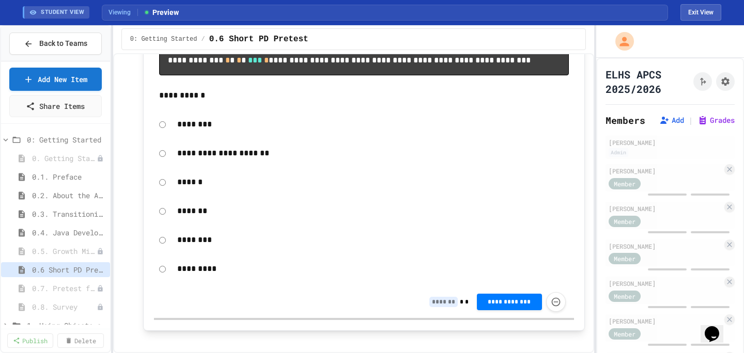
scroll to position [381, 0]
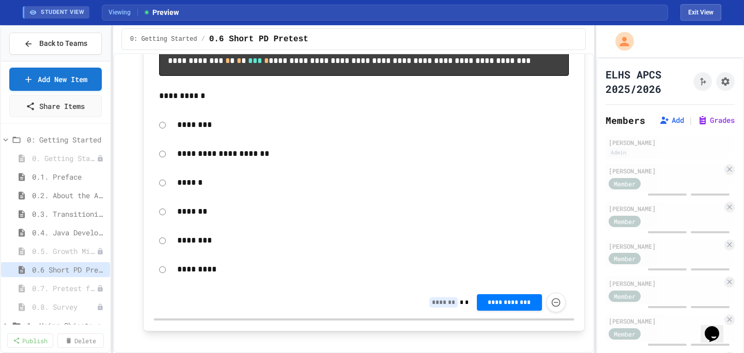
click at [313, 247] on p "********" at bounding box center [373, 240] width 392 height 13
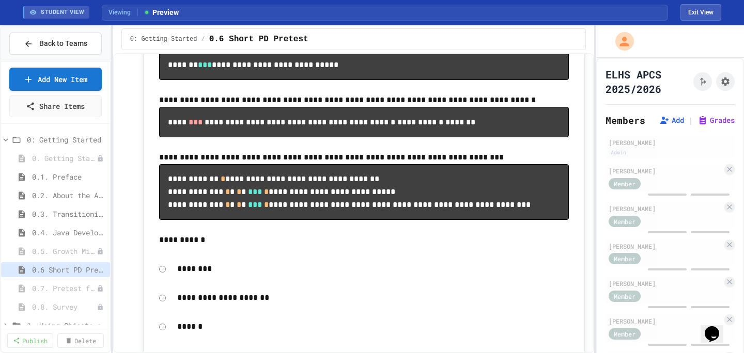
scroll to position [0, 0]
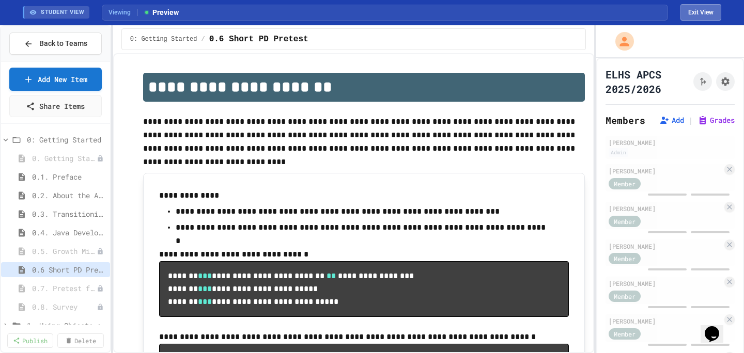
click at [696, 17] on button "Exit View" at bounding box center [700, 12] width 41 height 17
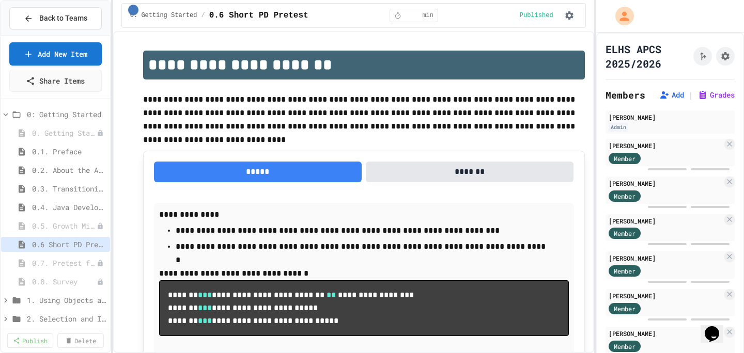
click at [473, 173] on button "*******" at bounding box center [470, 172] width 208 height 21
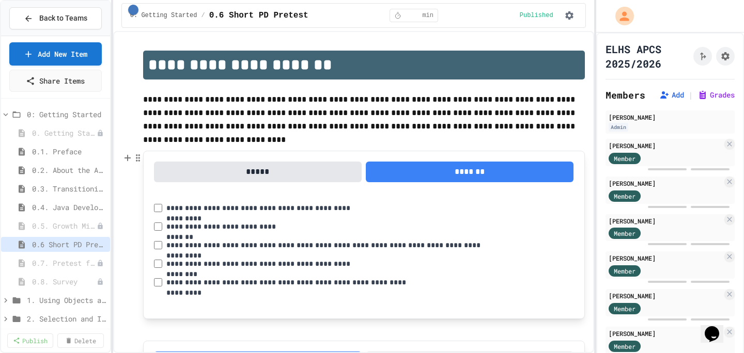
click at [228, 227] on label "**********" at bounding box center [228, 227] width 125 height 10
click at [154, 222] on div "**********" at bounding box center [364, 235] width 442 height 168
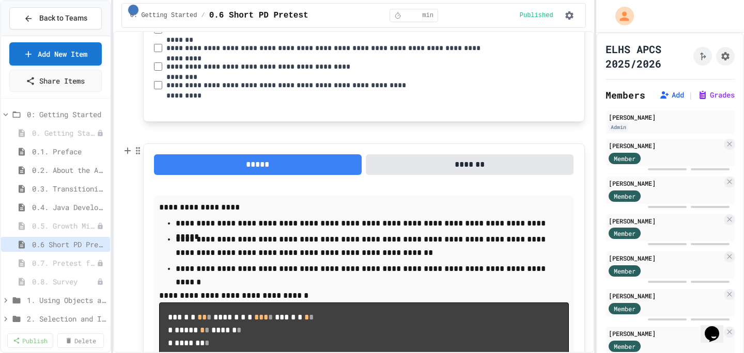
click at [460, 160] on button "*******" at bounding box center [470, 164] width 208 height 21
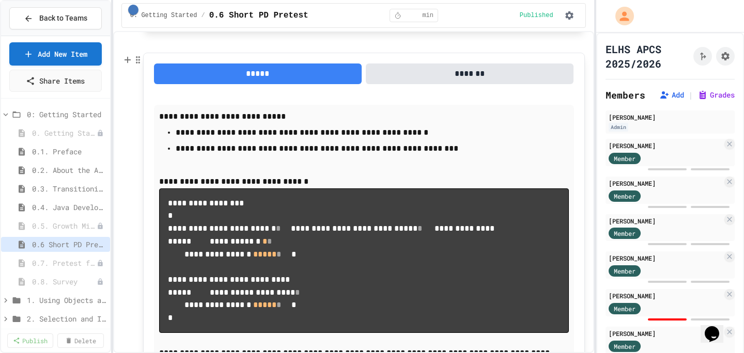
scroll to position [476, 0]
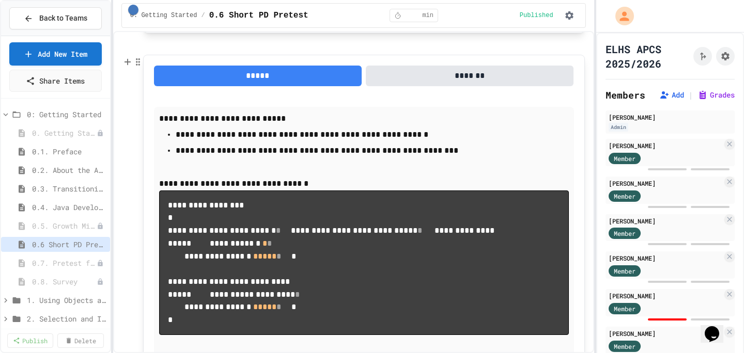
click at [502, 77] on button "*******" at bounding box center [470, 76] width 208 height 21
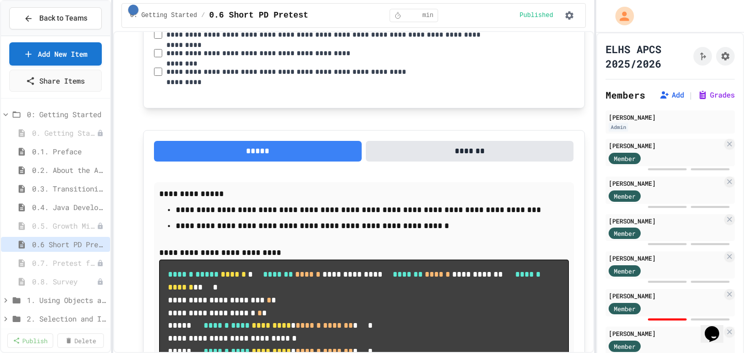
scroll to position [578, 0]
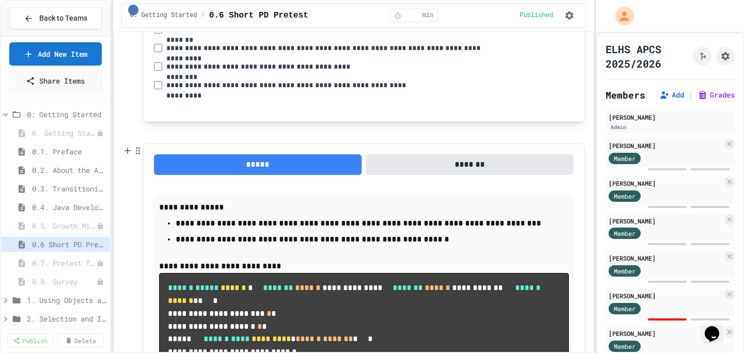
click at [480, 167] on button "*******" at bounding box center [470, 164] width 208 height 21
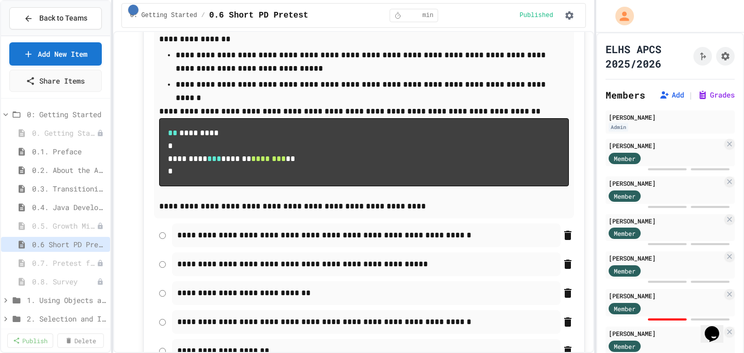
scroll to position [814, 0]
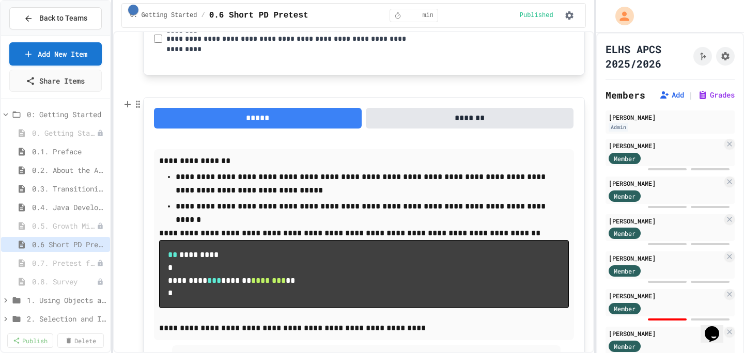
click at [484, 120] on button "*******" at bounding box center [470, 118] width 208 height 21
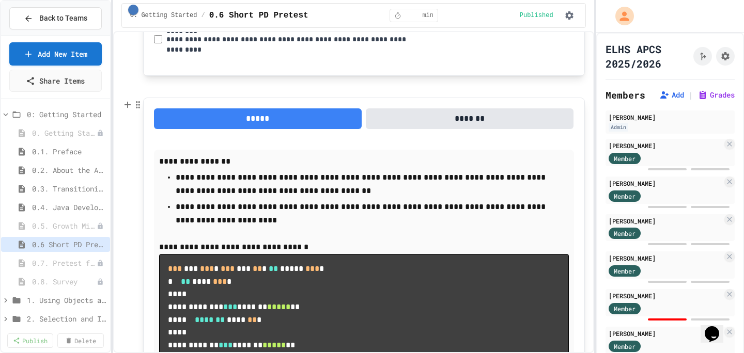
scroll to position [1004, 0]
click at [475, 127] on button "*******" at bounding box center [470, 118] width 208 height 21
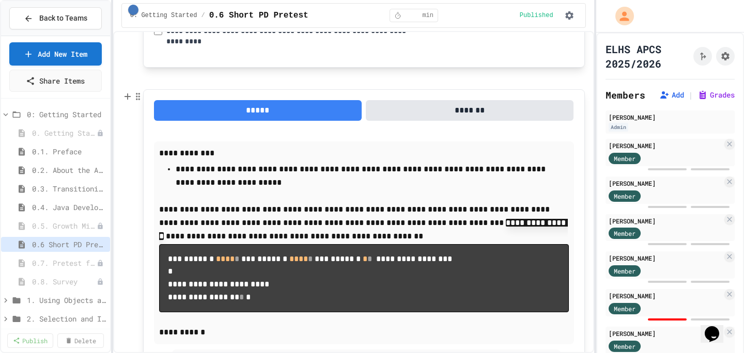
scroll to position [1189, 0]
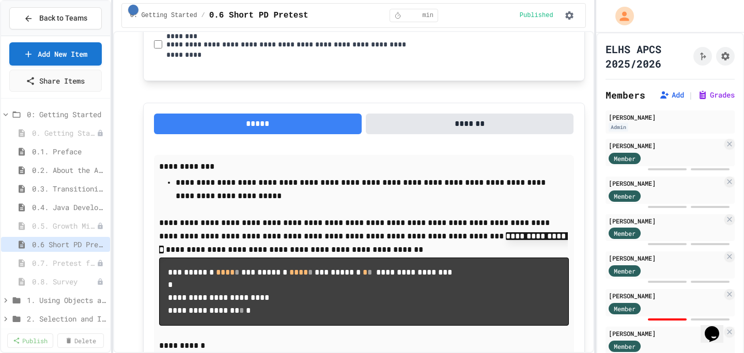
click at [431, 122] on button "*******" at bounding box center [470, 124] width 208 height 21
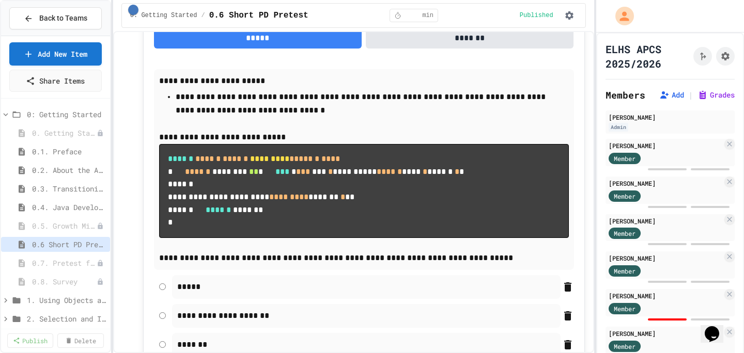
scroll to position [1464, 0]
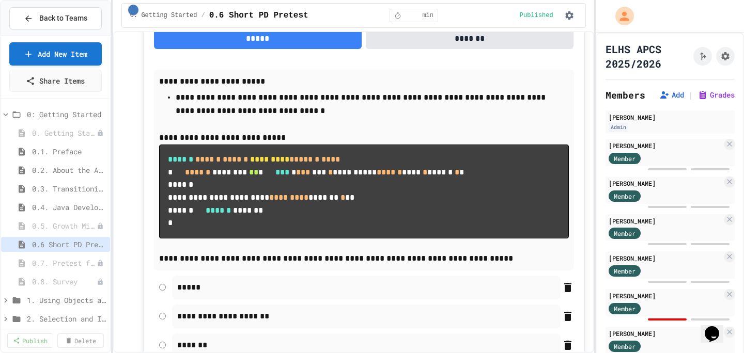
click at [462, 47] on button "*******" at bounding box center [470, 38] width 208 height 21
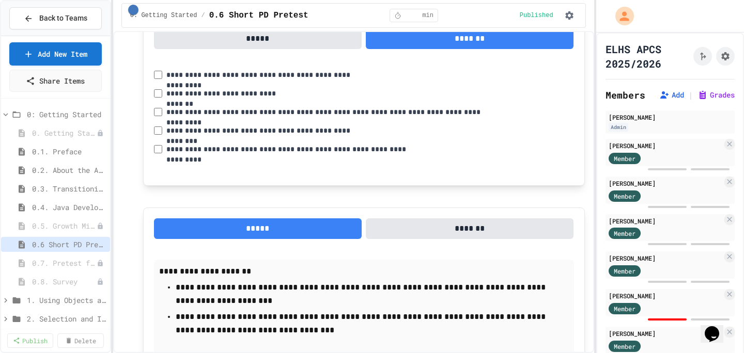
click at [219, 88] on label "**********" at bounding box center [228, 93] width 125 height 10
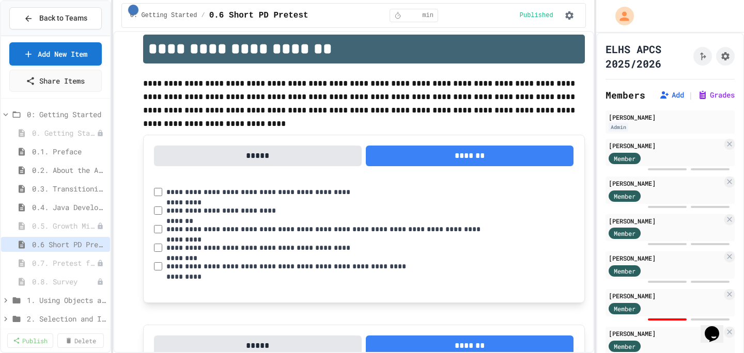
click at [227, 190] on label "**********" at bounding box center [266, 192] width 200 height 10
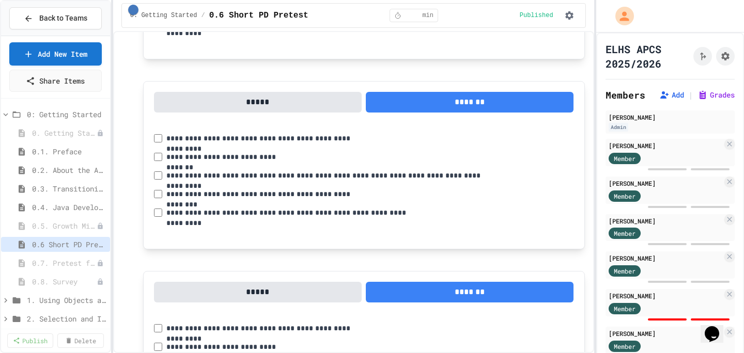
scroll to position [1392, 0]
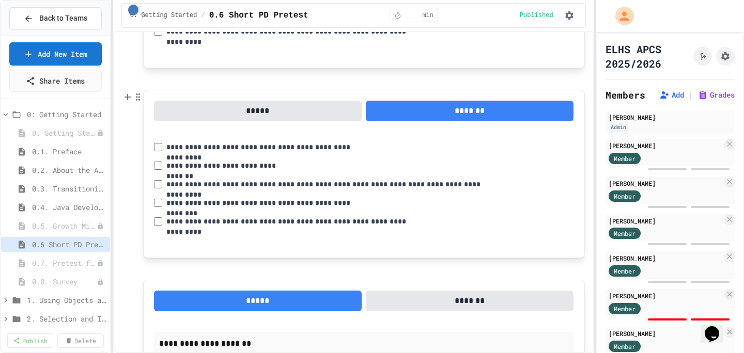
click at [241, 166] on label "**********" at bounding box center [228, 166] width 125 height 10
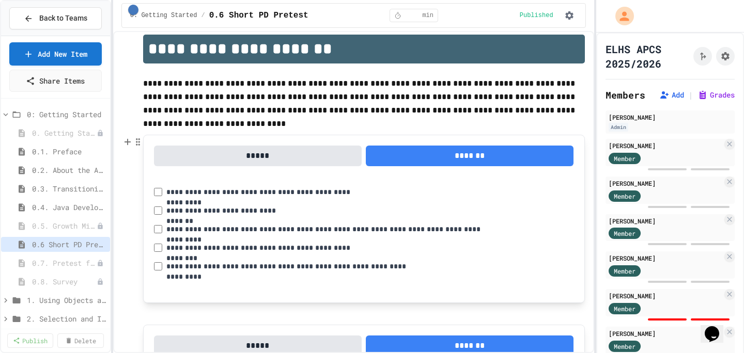
click at [270, 191] on label "**********" at bounding box center [266, 192] width 200 height 10
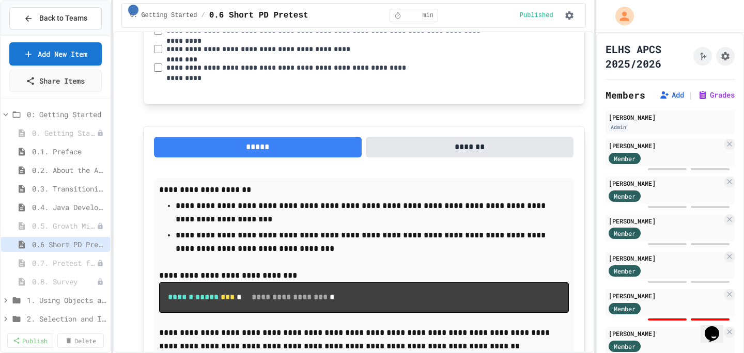
scroll to position [1528, 0]
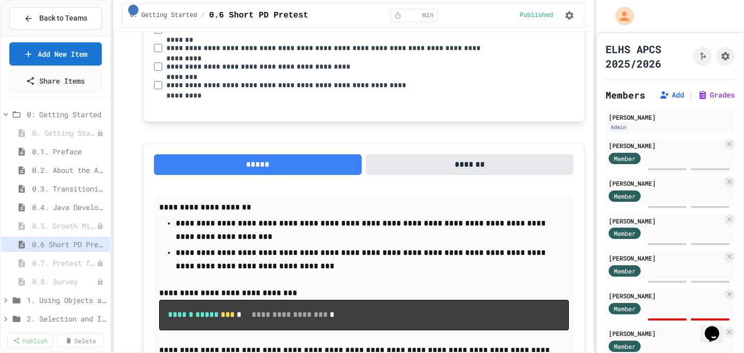
click at [499, 166] on button "*******" at bounding box center [470, 164] width 208 height 21
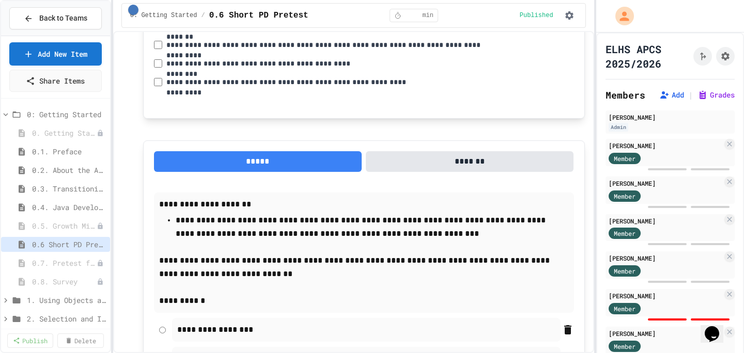
scroll to position [1708, 0]
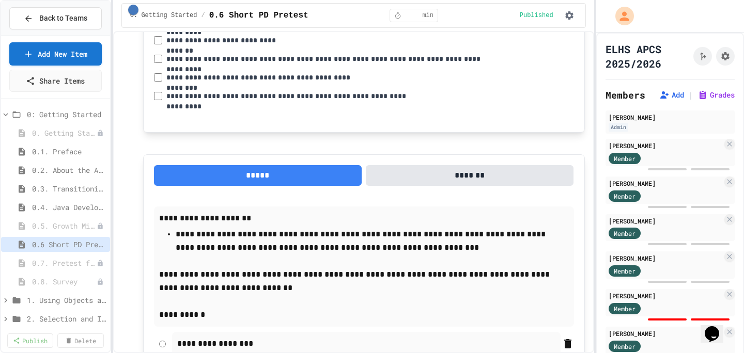
click at [480, 180] on button "*******" at bounding box center [470, 175] width 208 height 21
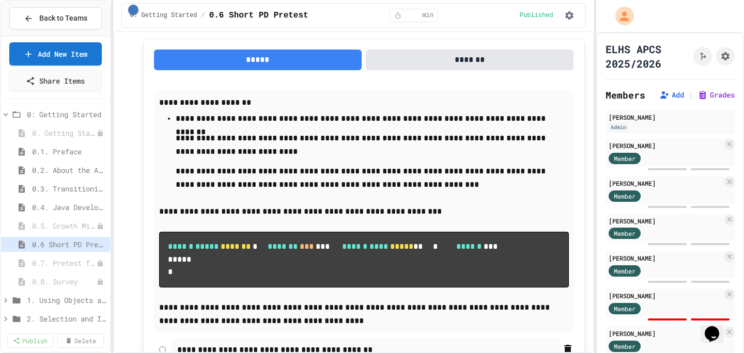
scroll to position [1945, 0]
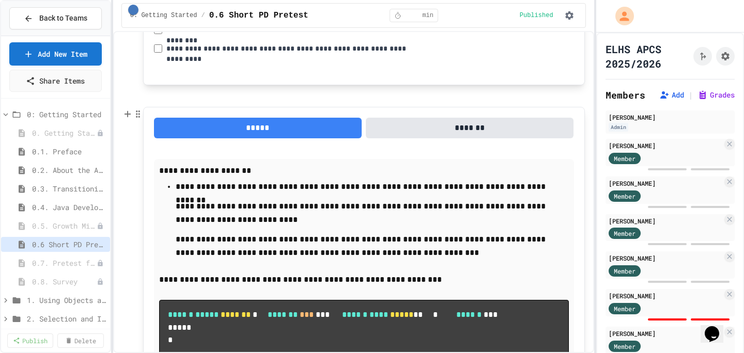
click at [481, 130] on button "*******" at bounding box center [470, 128] width 208 height 21
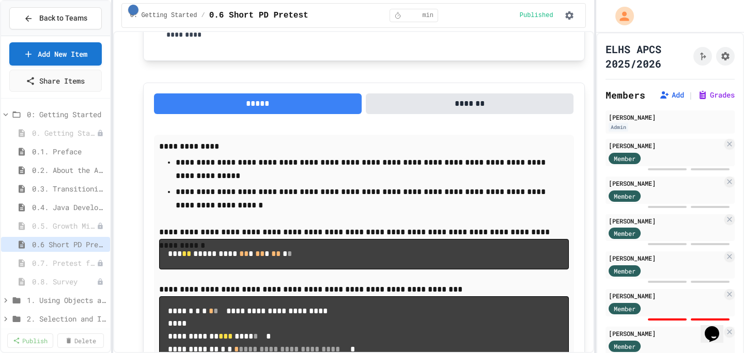
scroll to position [2157, 0]
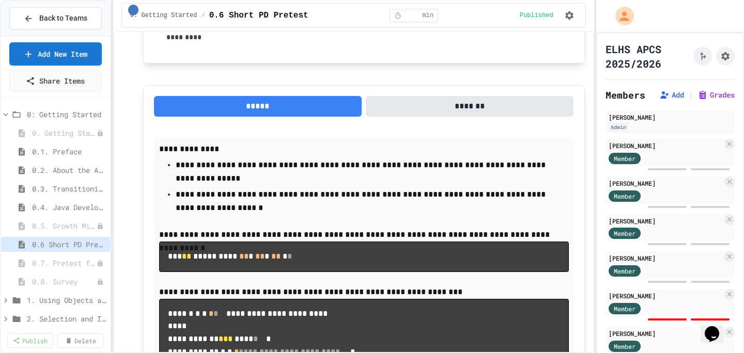
click at [455, 115] on button "*******" at bounding box center [470, 106] width 208 height 21
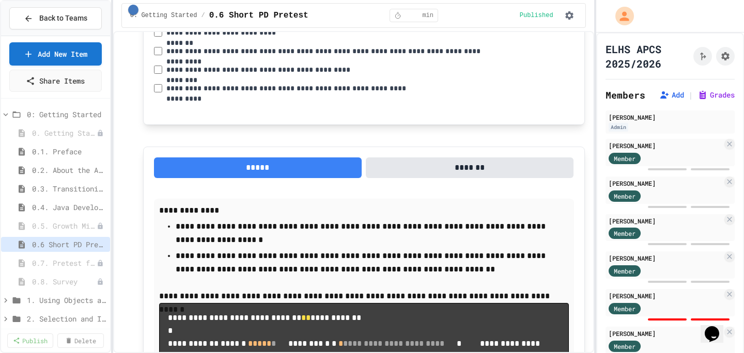
scroll to position [2289, 0]
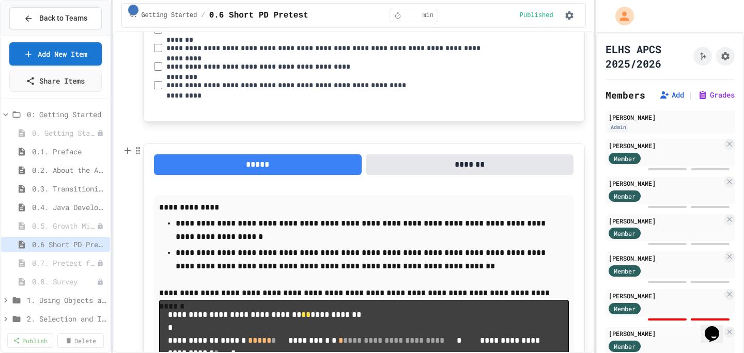
click at [463, 162] on button "*******" at bounding box center [470, 164] width 208 height 21
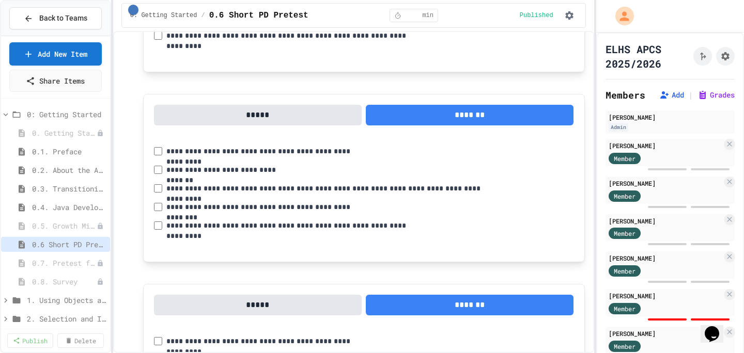
scroll to position [0, 0]
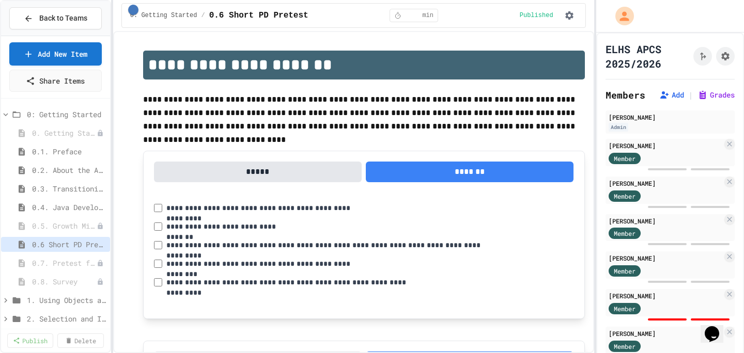
click at [262, 175] on button "*****" at bounding box center [258, 172] width 208 height 21
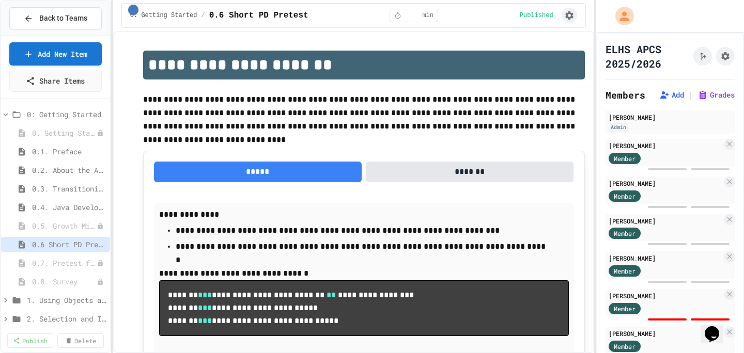
click at [573, 20] on button "button" at bounding box center [569, 15] width 15 height 15
click at [525, 353] on div at bounding box center [372, 354] width 744 height 0
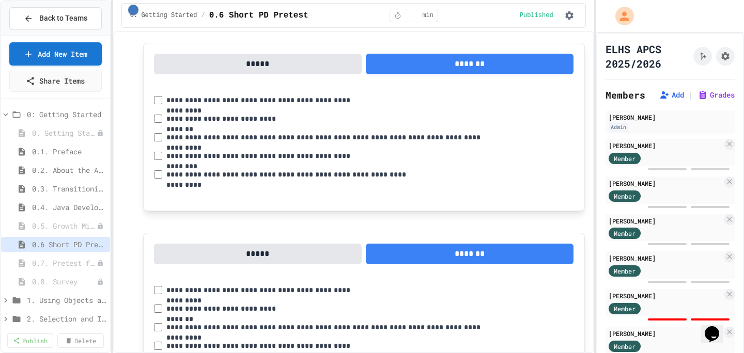
scroll to position [728, 0]
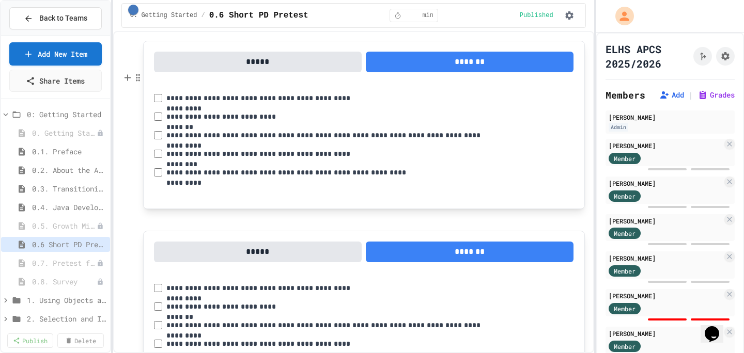
click at [275, 72] on button "*****" at bounding box center [258, 62] width 208 height 21
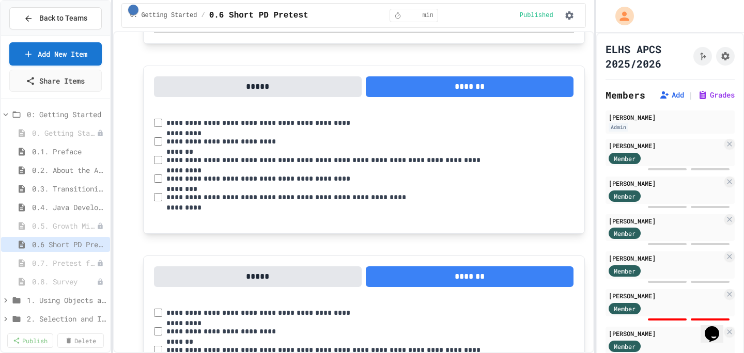
scroll to position [1254, 0]
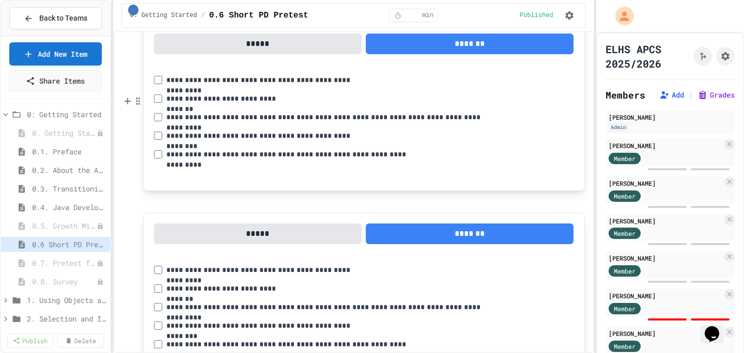
click at [275, 54] on button "*****" at bounding box center [258, 44] width 208 height 21
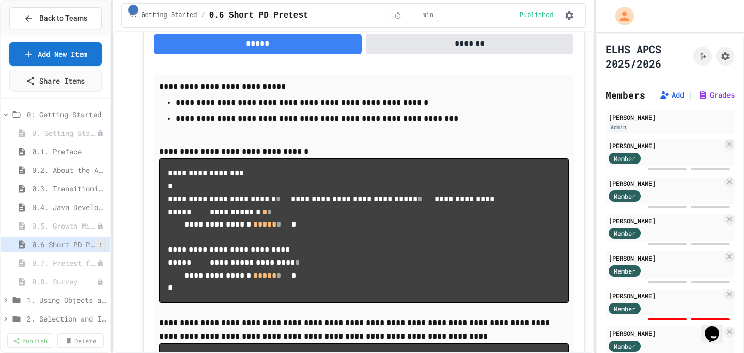
click at [105, 247] on button at bounding box center [101, 245] width 10 height 10
click at [99, 244] on div at bounding box center [372, 176] width 744 height 353
click at [338, 110] on li "**********" at bounding box center [364, 102] width 377 height 15
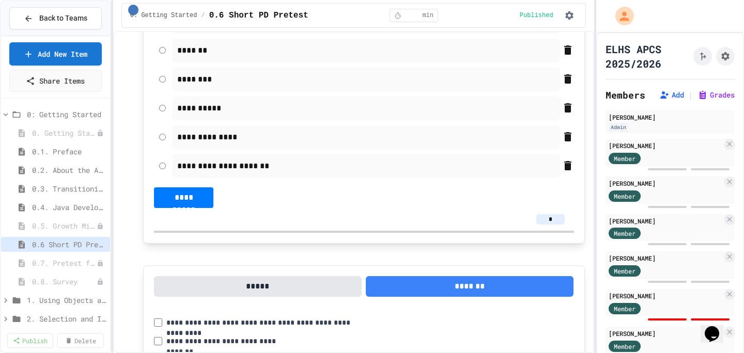
scroll to position [1680, 0]
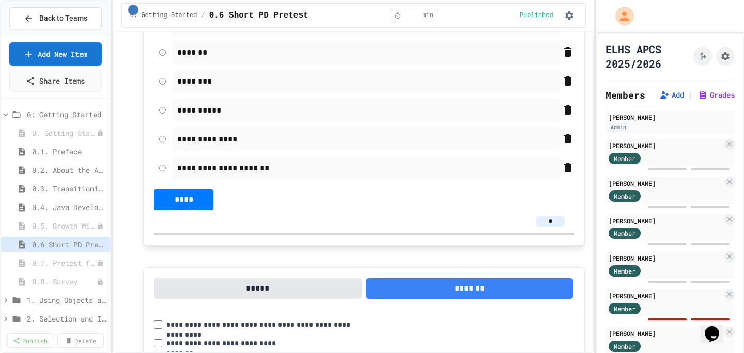
click at [218, 117] on p "**********" at bounding box center [366, 110] width 378 height 13
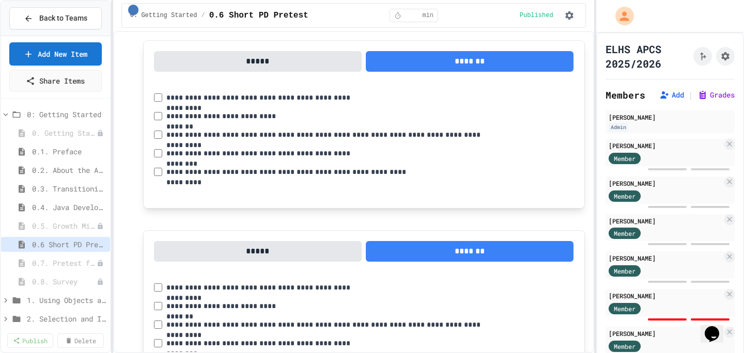
scroll to position [1906, 0]
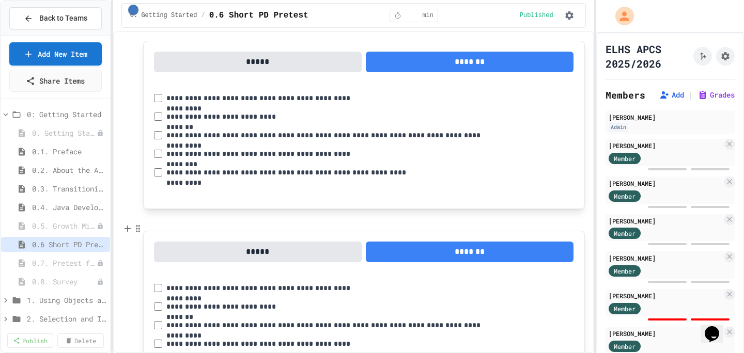
click at [282, 72] on button "*****" at bounding box center [258, 62] width 208 height 21
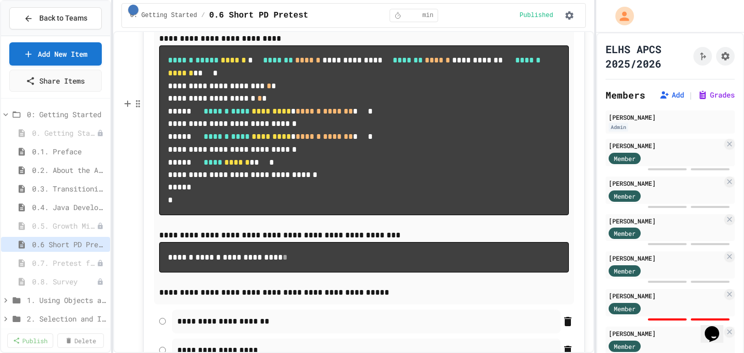
scroll to position [2027, 0]
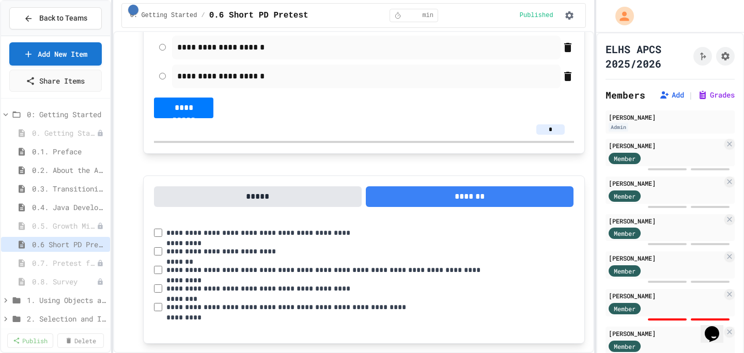
scroll to position [2535, 0]
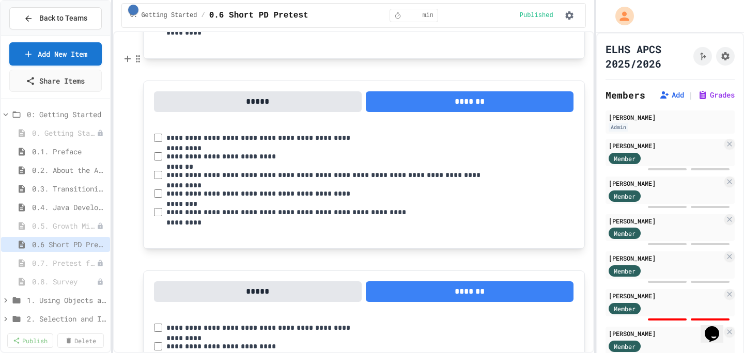
scroll to position [2898, 0]
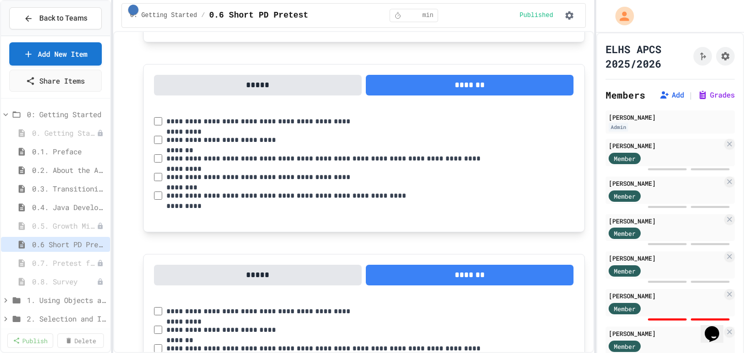
scroll to position [3061, 0]
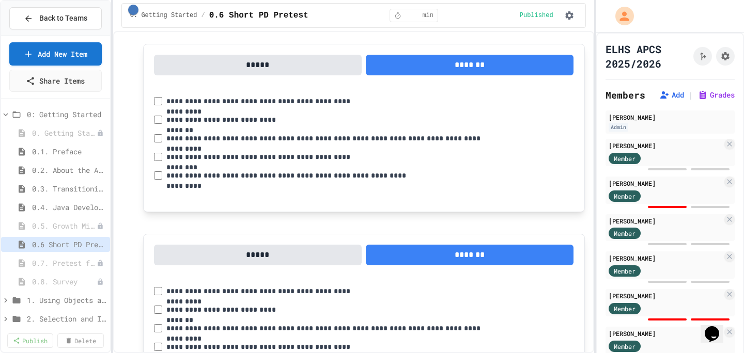
scroll to position [3438, 0]
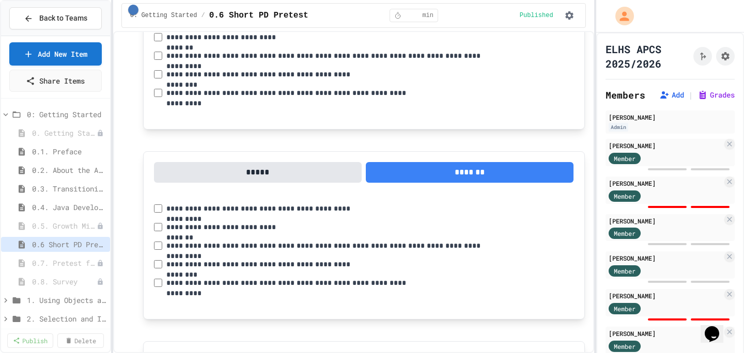
scroll to position [3761, 0]
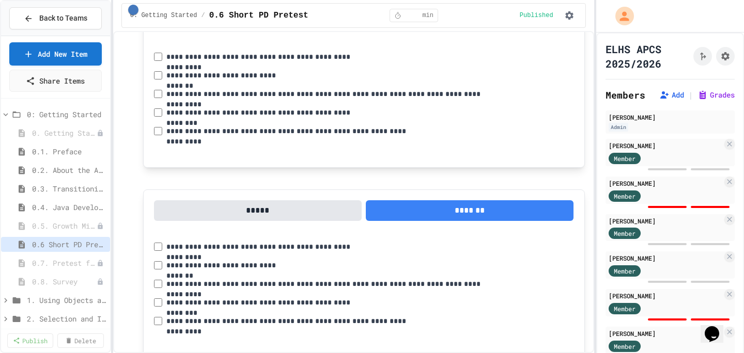
scroll to position [4112, 0]
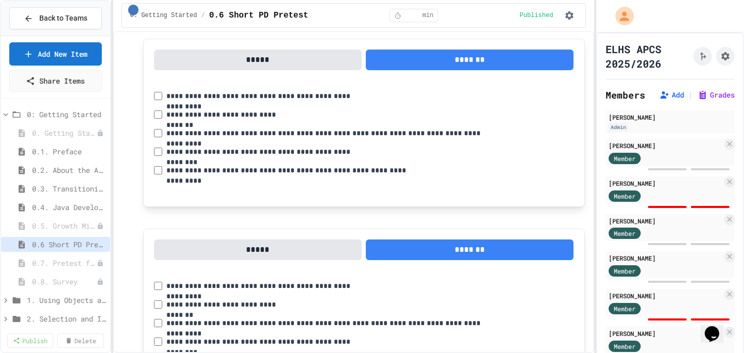
scroll to position [4638, 0]
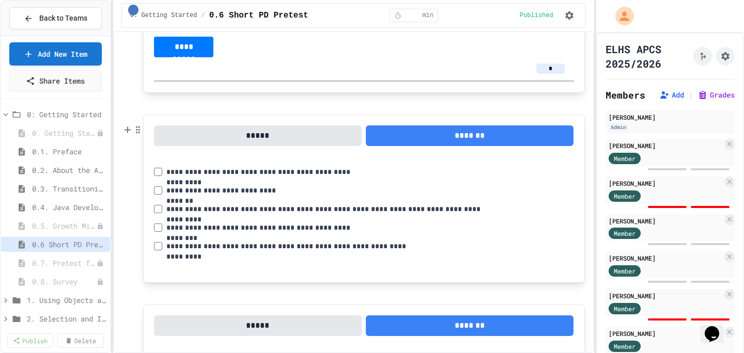
scroll to position [4930, 0]
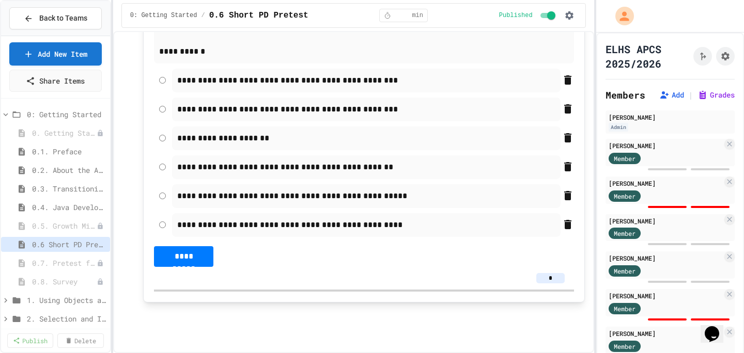
scroll to position [8030, 0]
click at [97, 247] on button at bounding box center [101, 245] width 10 height 10
click at [254, 74] on div at bounding box center [372, 176] width 744 height 353
click at [728, 95] on button "Grades" at bounding box center [715, 95] width 37 height 10
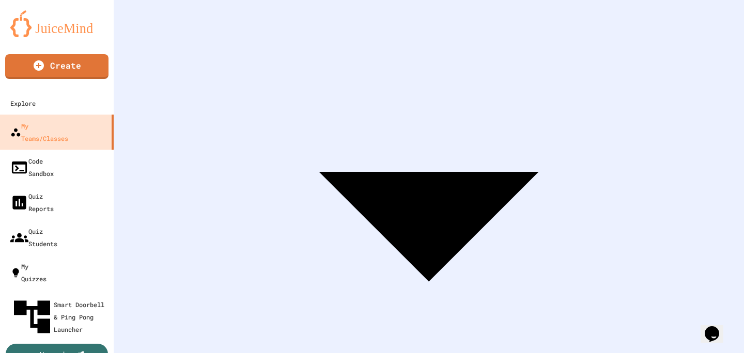
scroll to position [0, 101]
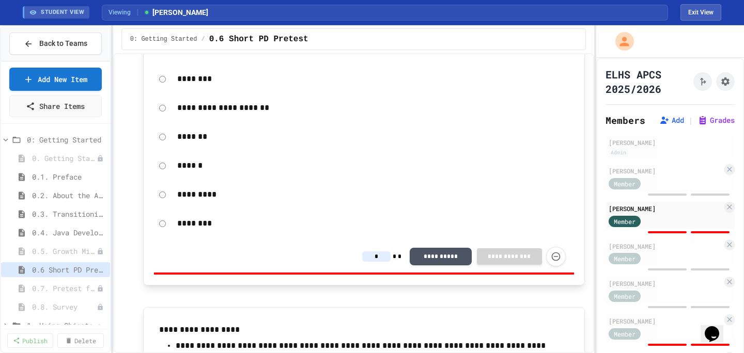
scroll to position [75, 0]
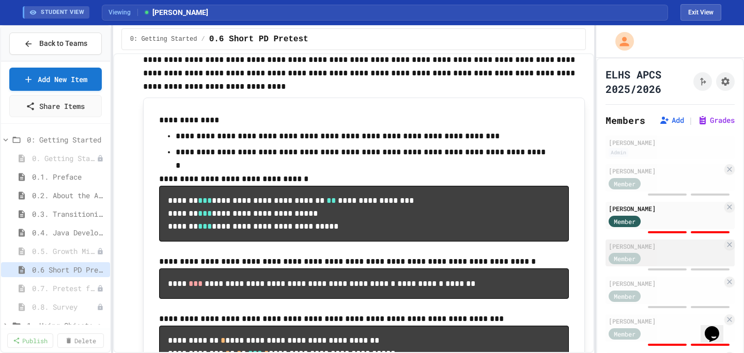
click at [640, 244] on div "[PERSON_NAME]" at bounding box center [666, 246] width 114 height 9
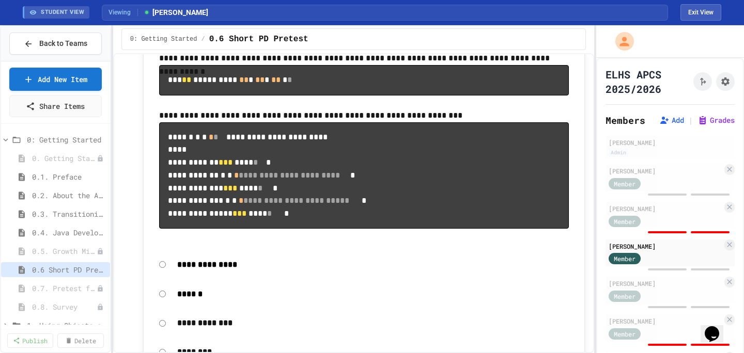
scroll to position [6007, 0]
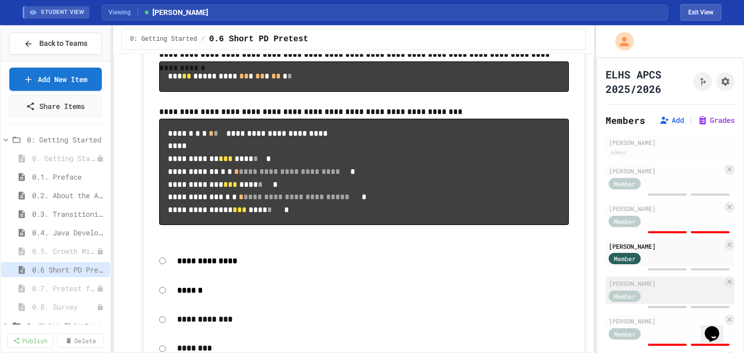
click at [688, 288] on div "[PERSON_NAME]" at bounding box center [666, 283] width 114 height 9
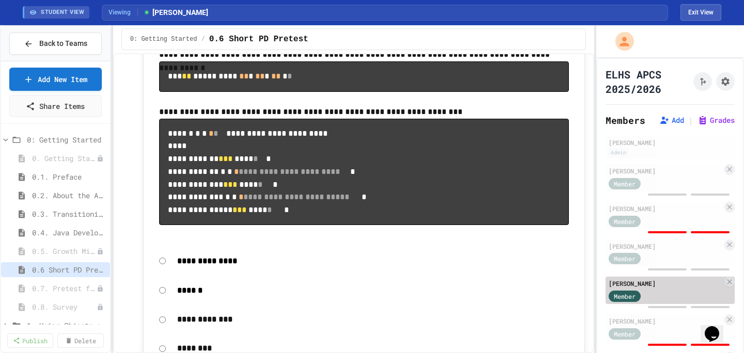
type input "*"
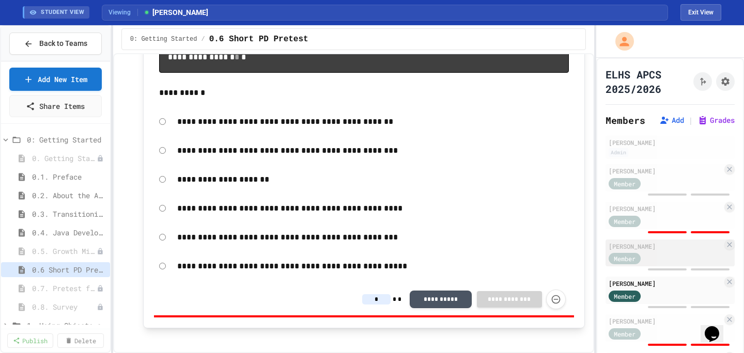
scroll to position [617, 0]
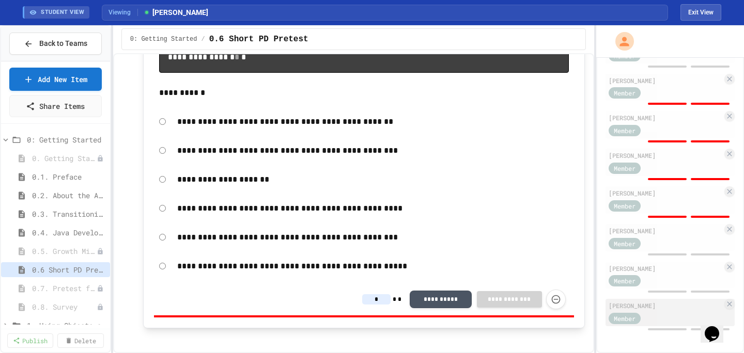
click at [654, 320] on div "Member" at bounding box center [635, 318] width 52 height 13
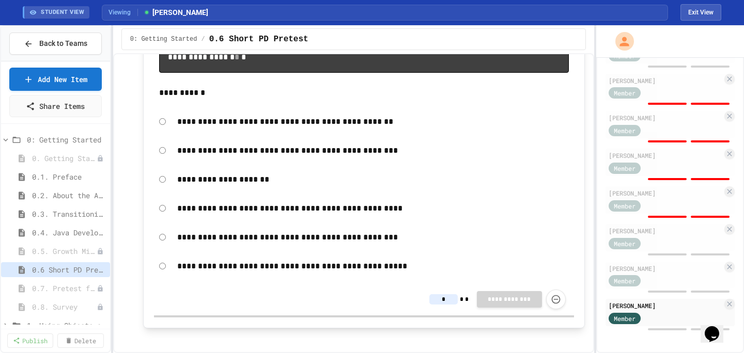
type input "*"
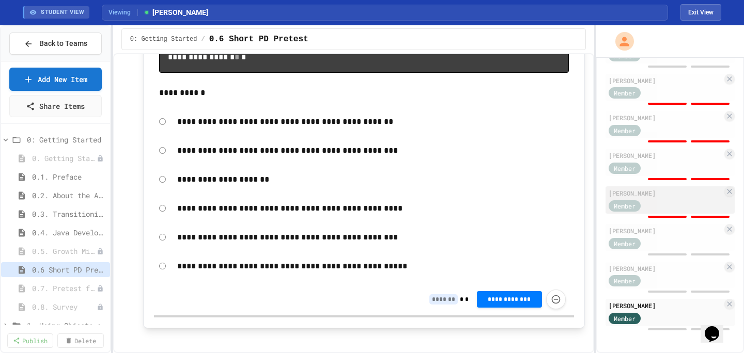
click at [616, 202] on span "Member" at bounding box center [625, 205] width 22 height 9
click at [697, 212] on div "Madelyn Smith Member" at bounding box center [670, 200] width 129 height 27
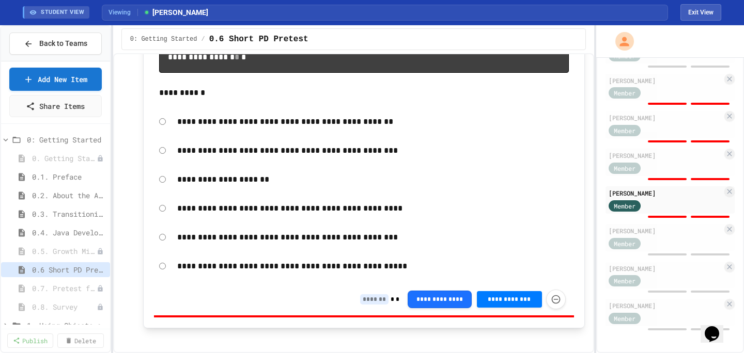
type input "*"
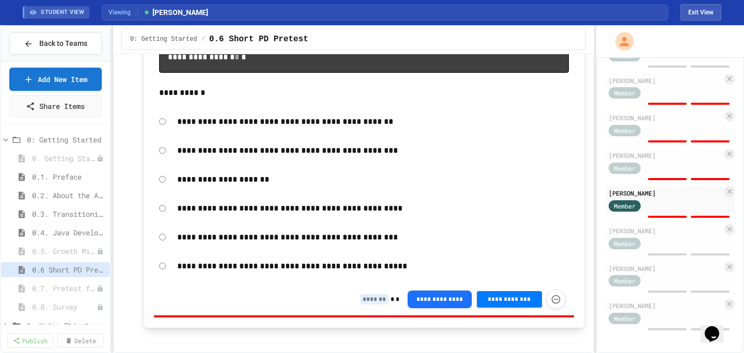
type input "*"
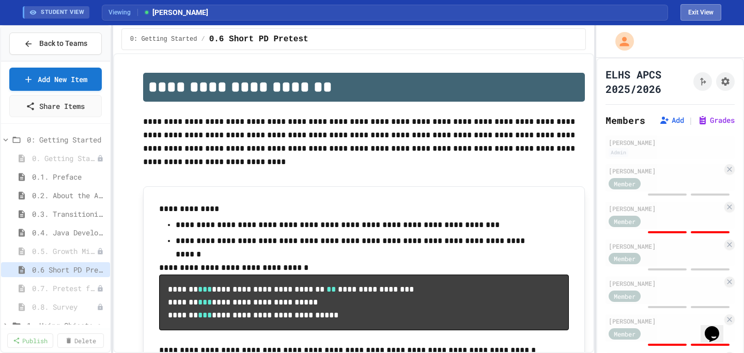
click at [700, 5] on div "STUDENT VIEW Viewing Madelyn Smith Exit View" at bounding box center [371, 12] width 723 height 25
click at [700, 7] on button "Exit View" at bounding box center [700, 12] width 41 height 17
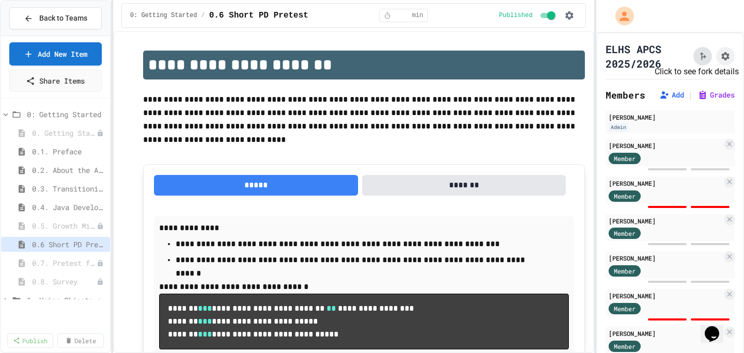
click at [700, 56] on icon "Click to see fork details" at bounding box center [703, 57] width 6 height 8
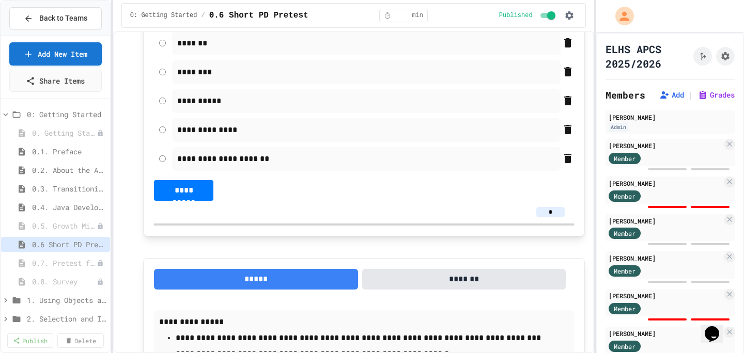
scroll to position [1703, 0]
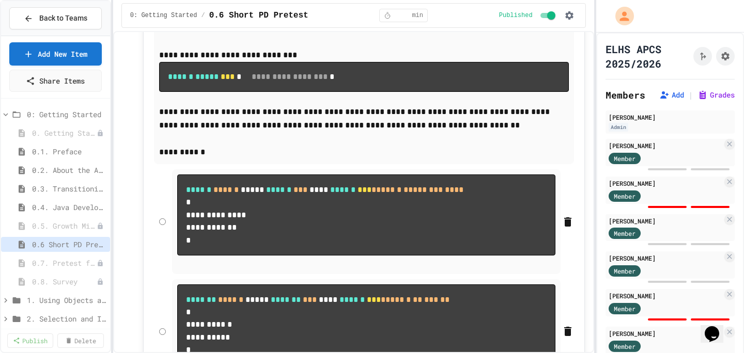
scroll to position [4862, 0]
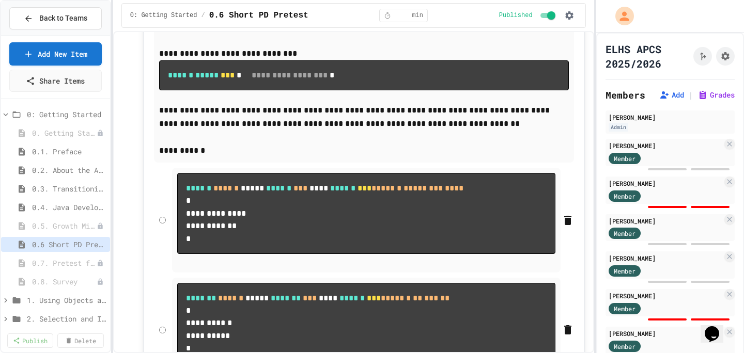
drag, startPoint x: 206, startPoint y: 155, endPoint x: 154, endPoint y: 55, distance: 112.8
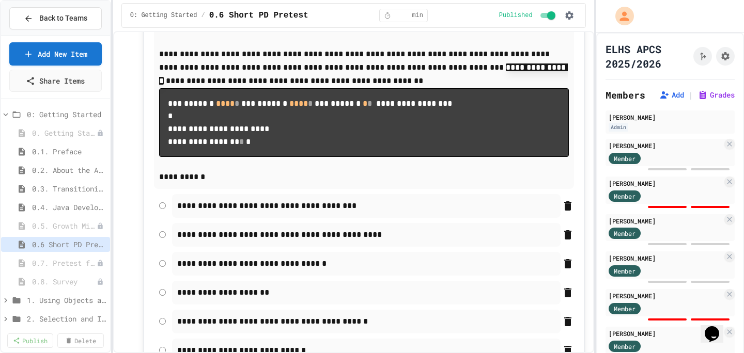
scroll to position [3801, 0]
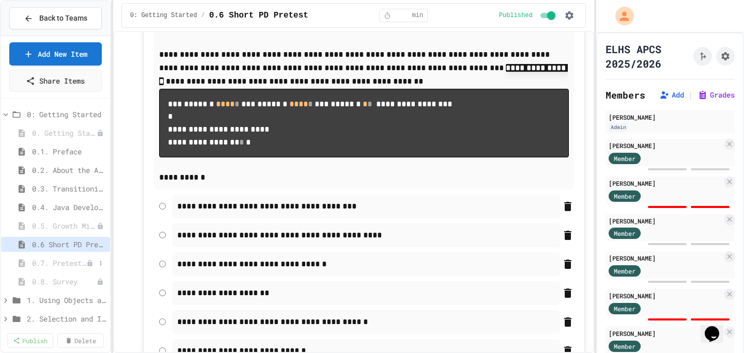
click at [65, 267] on span "0.7. Pretest for the AP CSA Exam" at bounding box center [59, 263] width 54 height 11
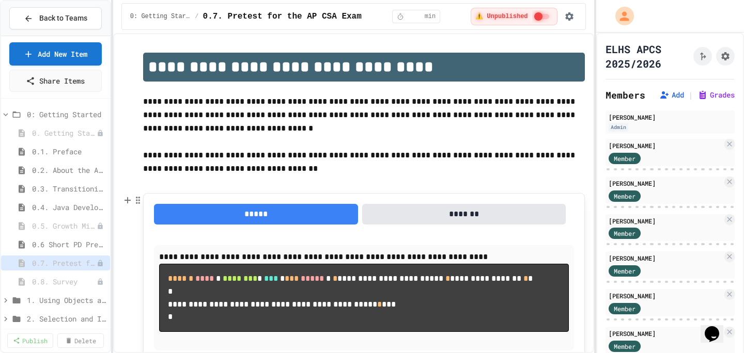
scroll to position [459, 0]
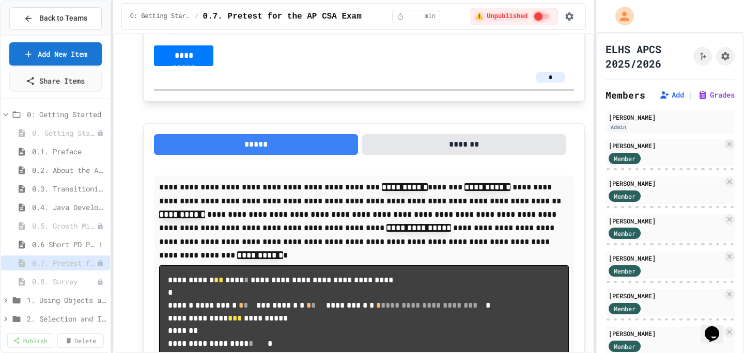
click at [67, 241] on span "0.6 Short PD Pretest" at bounding box center [64, 244] width 64 height 11
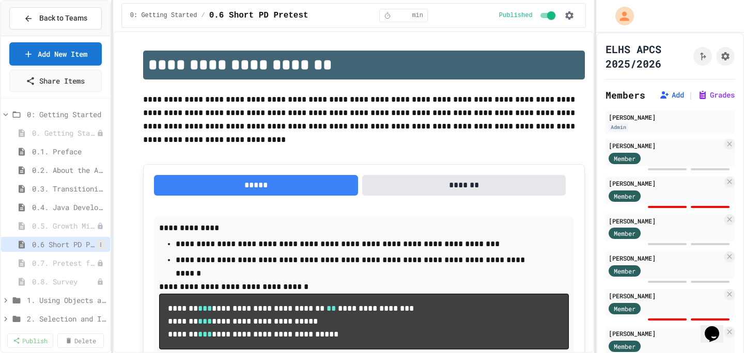
click at [98, 245] on icon at bounding box center [101, 245] width 6 height 6
click at [84, 282] on button "Unpublish" at bounding box center [65, 282] width 65 height 19
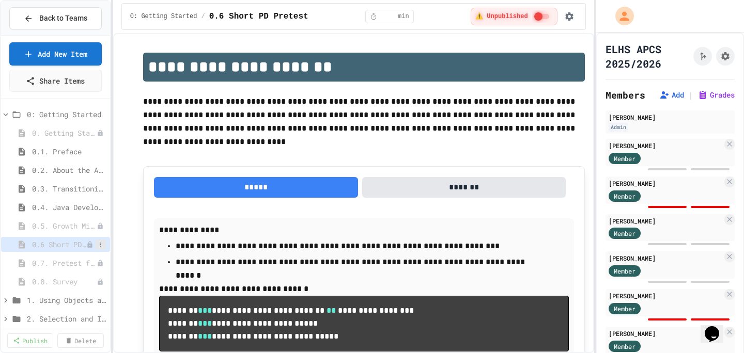
click at [98, 245] on icon at bounding box center [101, 245] width 6 height 6
click at [80, 262] on button "Rename" at bounding box center [65, 264] width 65 height 19
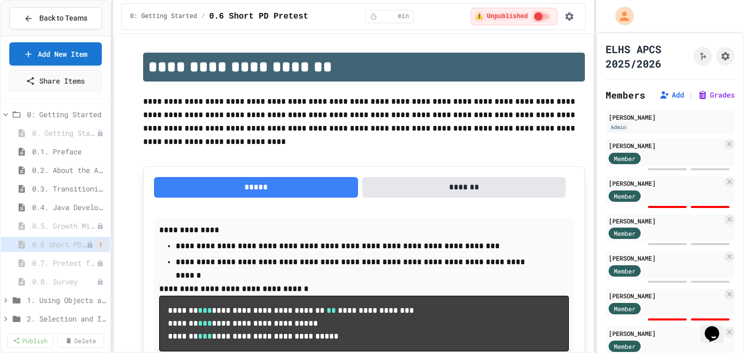
click at [96, 244] on button at bounding box center [101, 245] width 10 height 10
click at [79, 282] on button "Publish" at bounding box center [65, 282] width 65 height 19
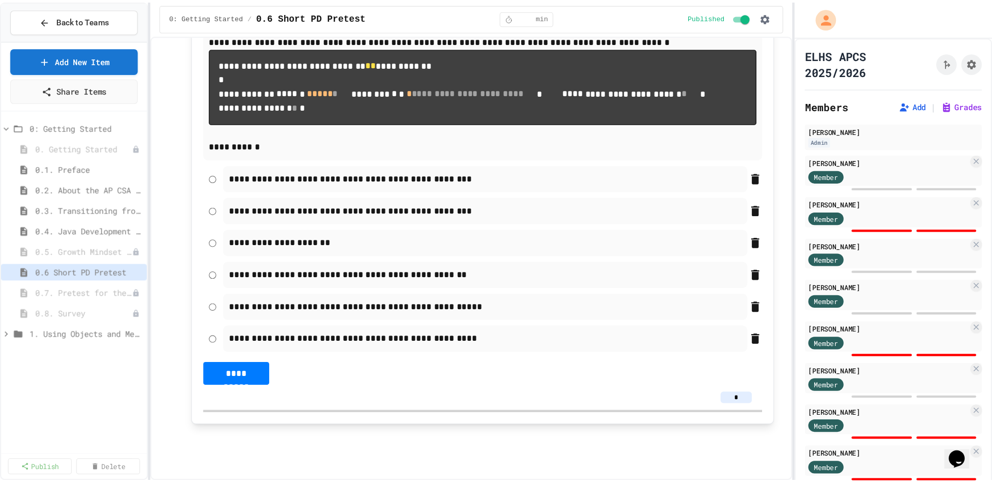
scroll to position [7985, 0]
